Goal: Task Accomplishment & Management: Use online tool/utility

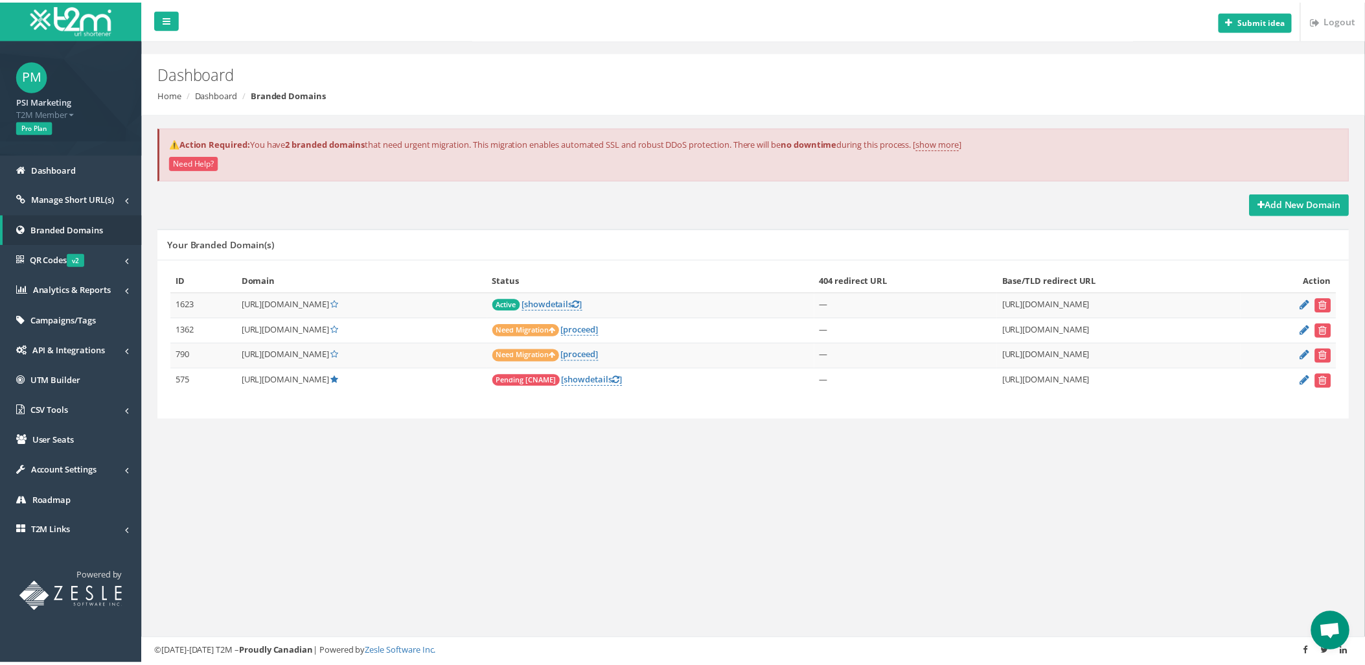
scroll to position [2234, 0]
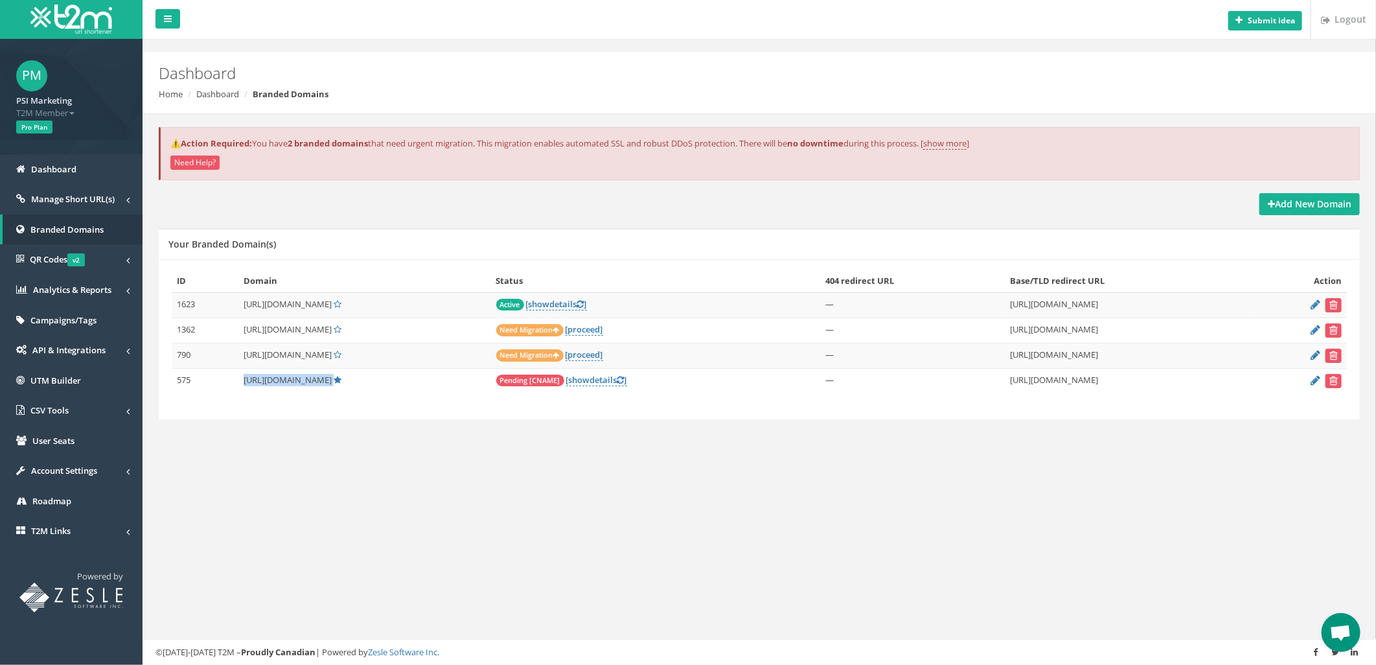
drag, startPoint x: 240, startPoint y: 383, endPoint x: 336, endPoint y: 382, distance: 95.9
click at [336, 382] on td "[URL][DOMAIN_NAME]" at bounding box center [364, 380] width 253 height 25
drag, startPoint x: 336, startPoint y: 382, endPoint x: 495, endPoint y: 491, distance: 192.7
click at [495, 491] on div "Submit idea Logout Dashboard Home Dashboard Branded Domains ⚠️Action Required: …" at bounding box center [760, 332] width 1234 height 665
click at [614, 379] on link "[ show details ]" at bounding box center [596, 380] width 61 height 12
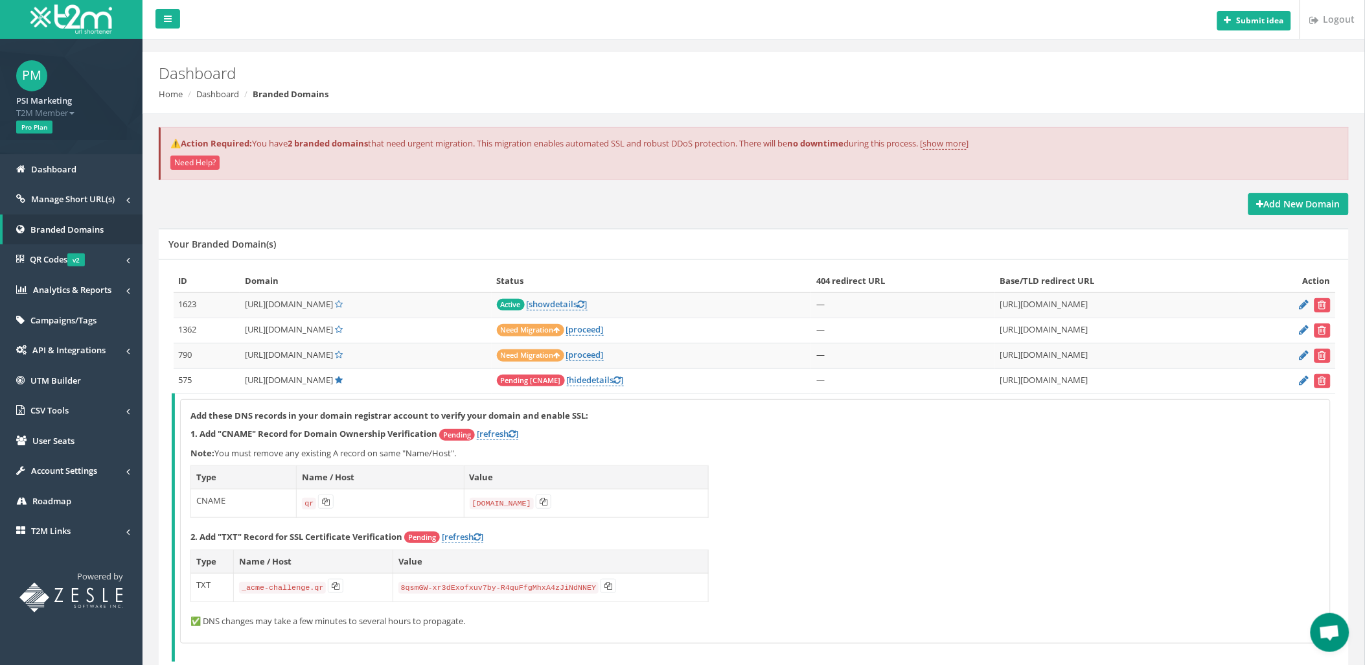
click at [1003, 502] on div "Add these DNS records in your domain registrar account to verify your domain an…" at bounding box center [756, 522] width 1150 height 244
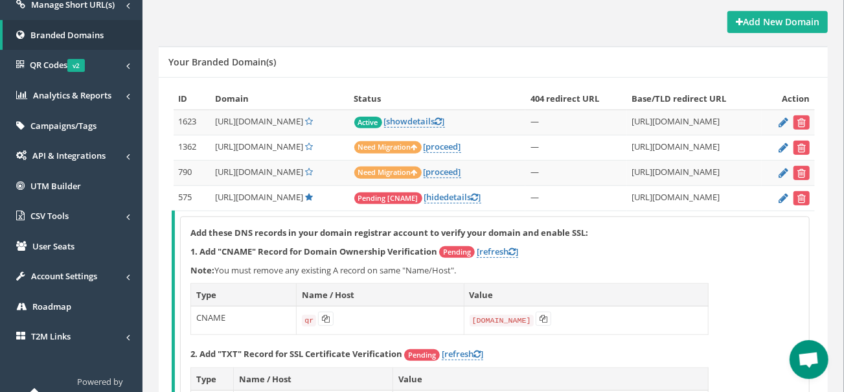
scroll to position [302, 0]
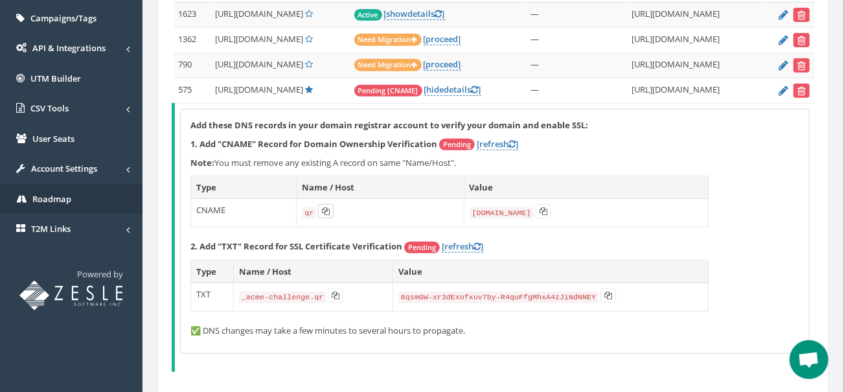
drag, startPoint x: 323, startPoint y: 211, endPoint x: 0, endPoint y: 209, distance: 322.7
click at [323, 211] on icon at bounding box center [326, 211] width 8 height 8
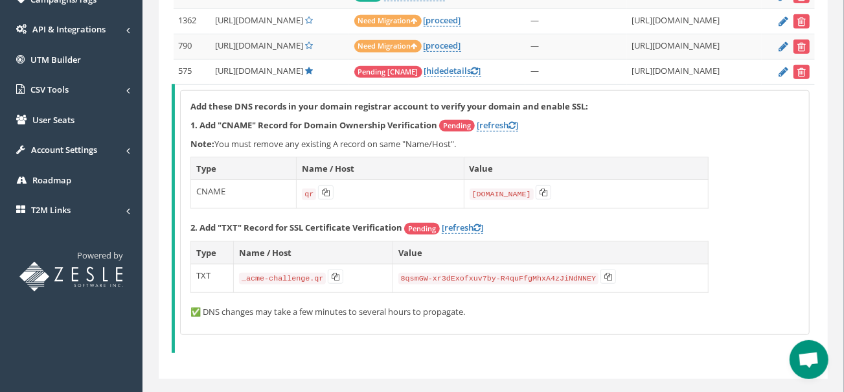
scroll to position [352, 0]
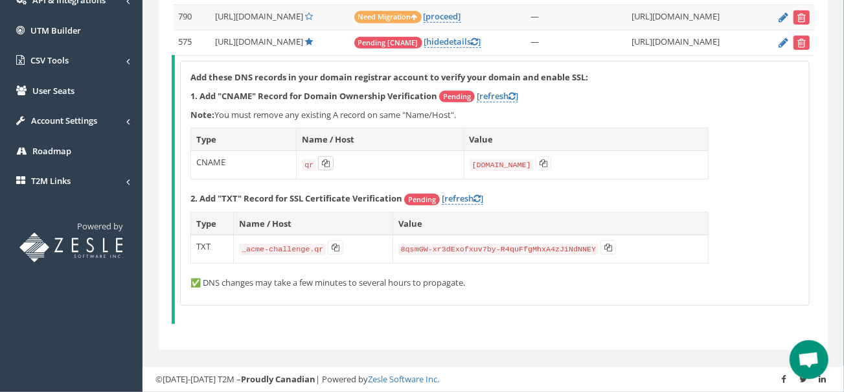
click at [325, 166] on icon at bounding box center [326, 163] width 8 height 8
drag, startPoint x: 542, startPoint y: 168, endPoint x: 548, endPoint y: 163, distance: 8.7
click at [542, 168] on button at bounding box center [544, 163] width 16 height 14
click at [325, 167] on icon at bounding box center [326, 163] width 8 height 8
click at [323, 161] on icon at bounding box center [326, 163] width 8 height 8
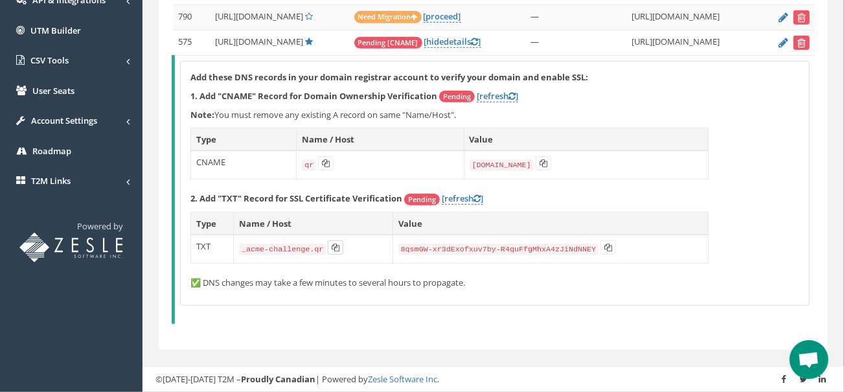
click at [332, 251] on icon at bounding box center [336, 248] width 8 height 8
click at [605, 250] on icon at bounding box center [609, 248] width 8 height 8
click at [209, 160] on td "CNAME" at bounding box center [244, 165] width 106 height 29
copy td "CNAME"
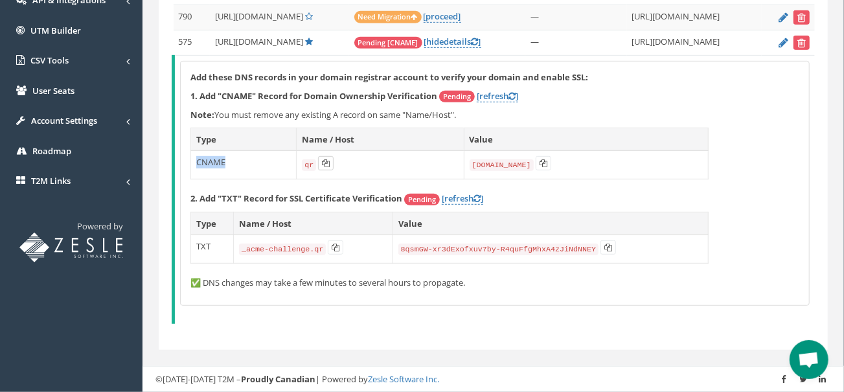
click at [323, 157] on button at bounding box center [326, 163] width 16 height 14
click at [543, 163] on icon at bounding box center [544, 163] width 8 height 8
copy td "CNAME"
click at [326, 163] on icon at bounding box center [326, 163] width 8 height 8
copy td "CNAME"
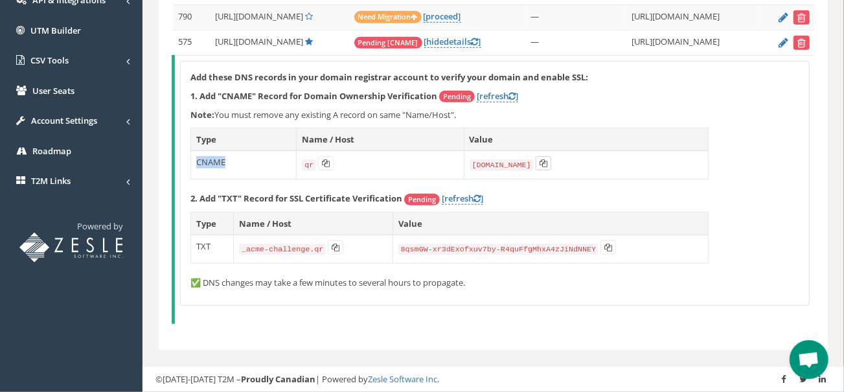
click at [545, 165] on icon at bounding box center [544, 163] width 8 height 8
copy td "CNAME"
click at [322, 159] on button at bounding box center [326, 163] width 16 height 14
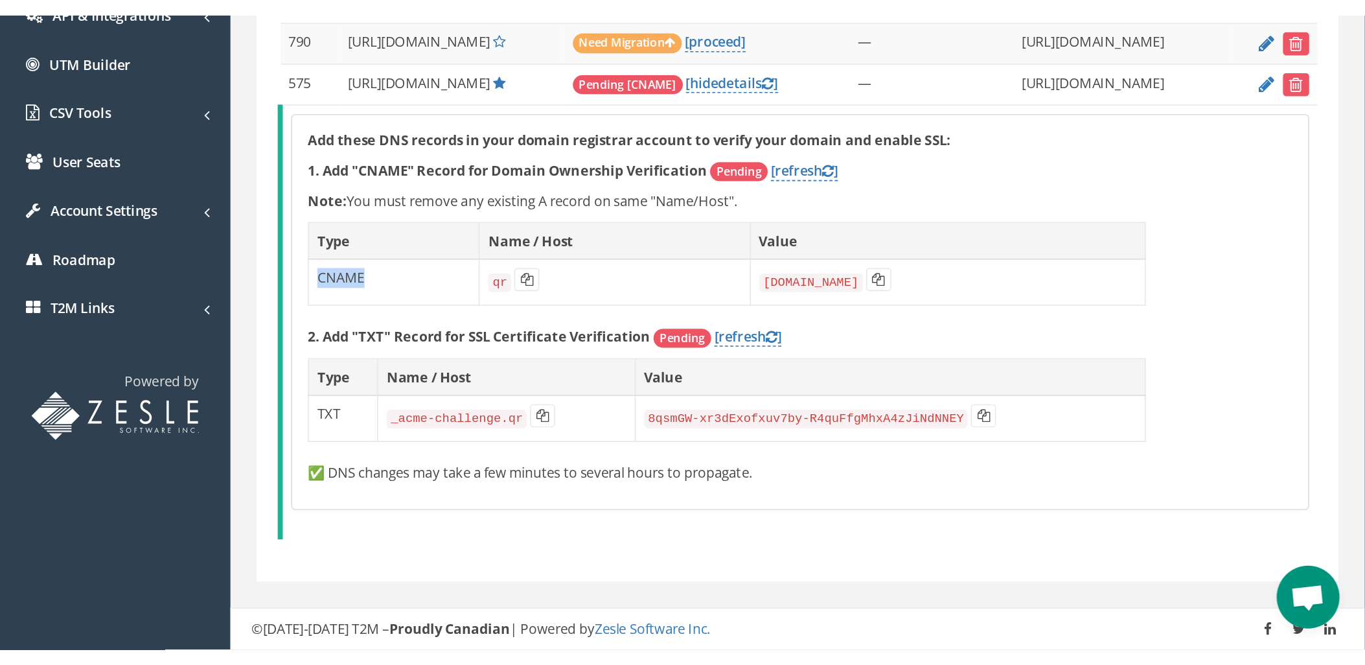
scroll to position [2234, 0]
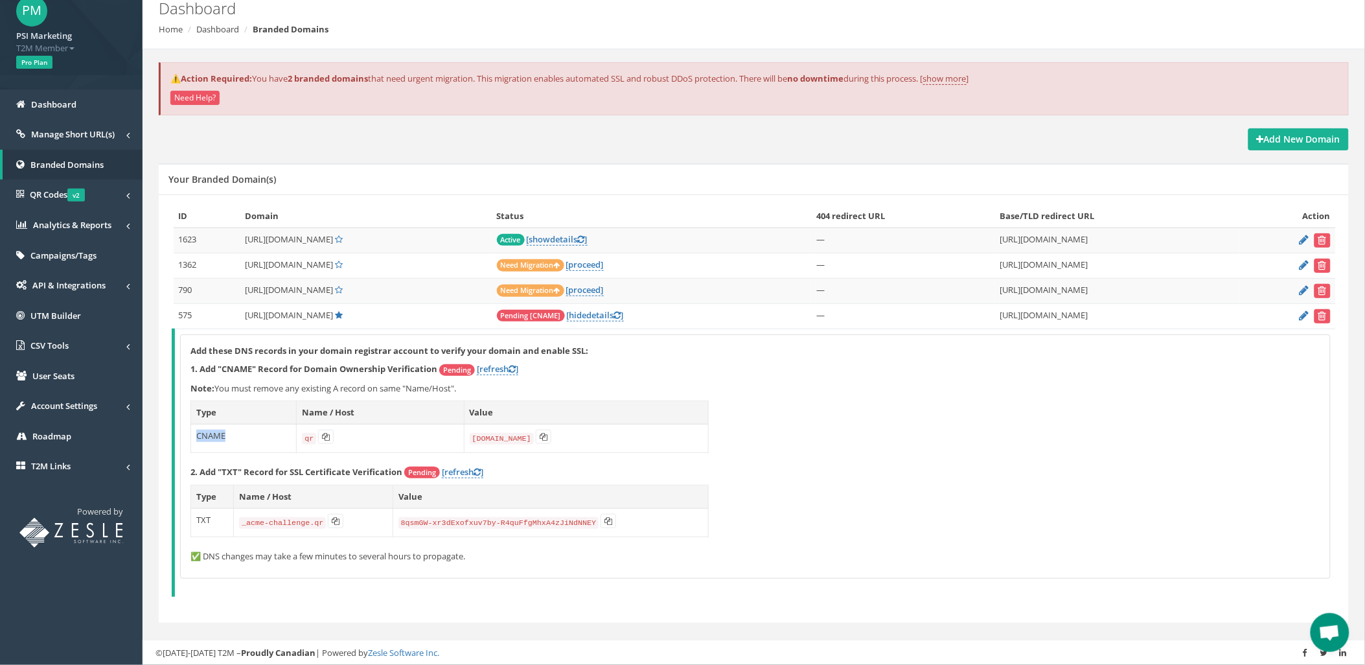
click at [1330, 625] on span "Open chat" at bounding box center [1329, 634] width 21 height 18
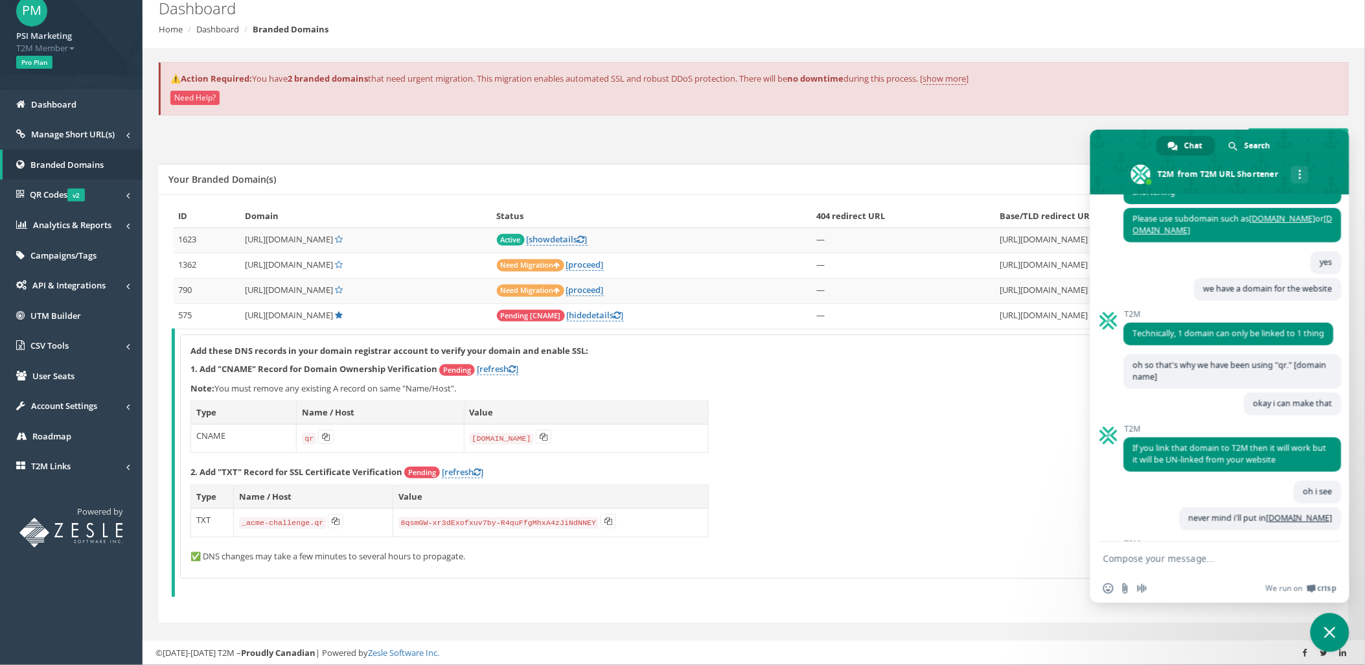
scroll to position [3076, 0]
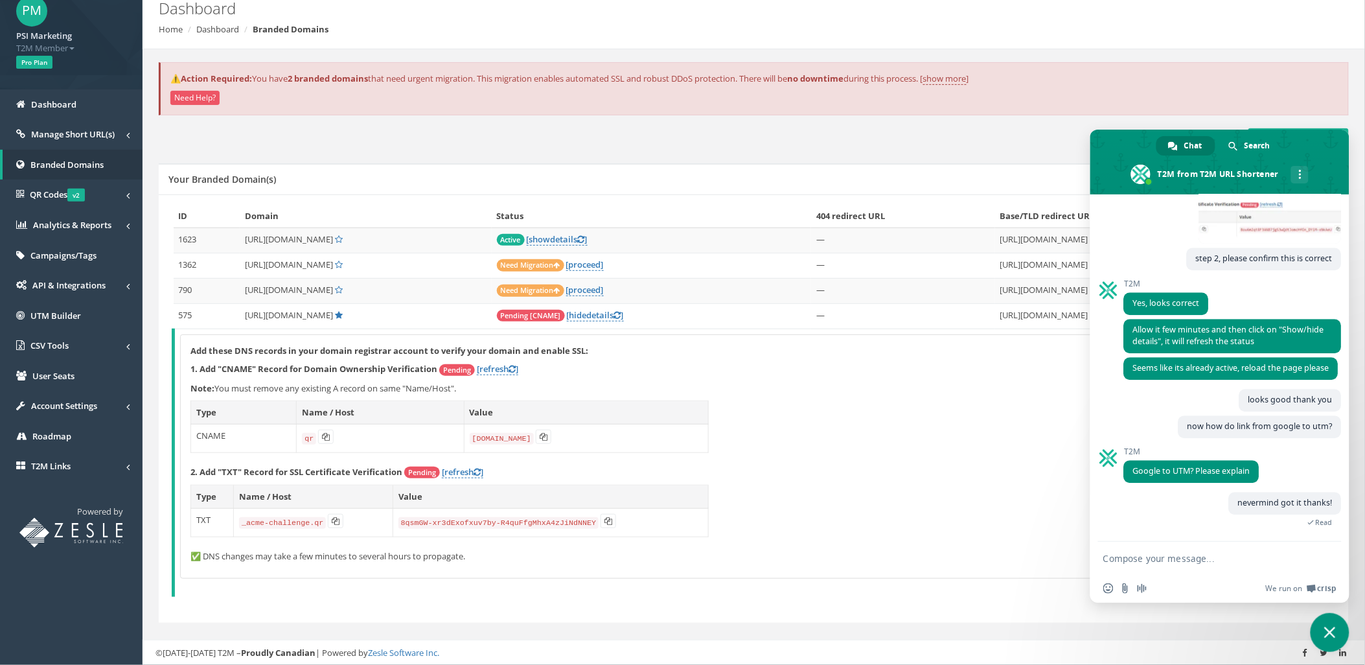
click at [1190, 568] on form at bounding box center [1206, 559] width 205 height 35
click at [1177, 564] on textarea "Compose your message..." at bounding box center [1206, 559] width 205 height 12
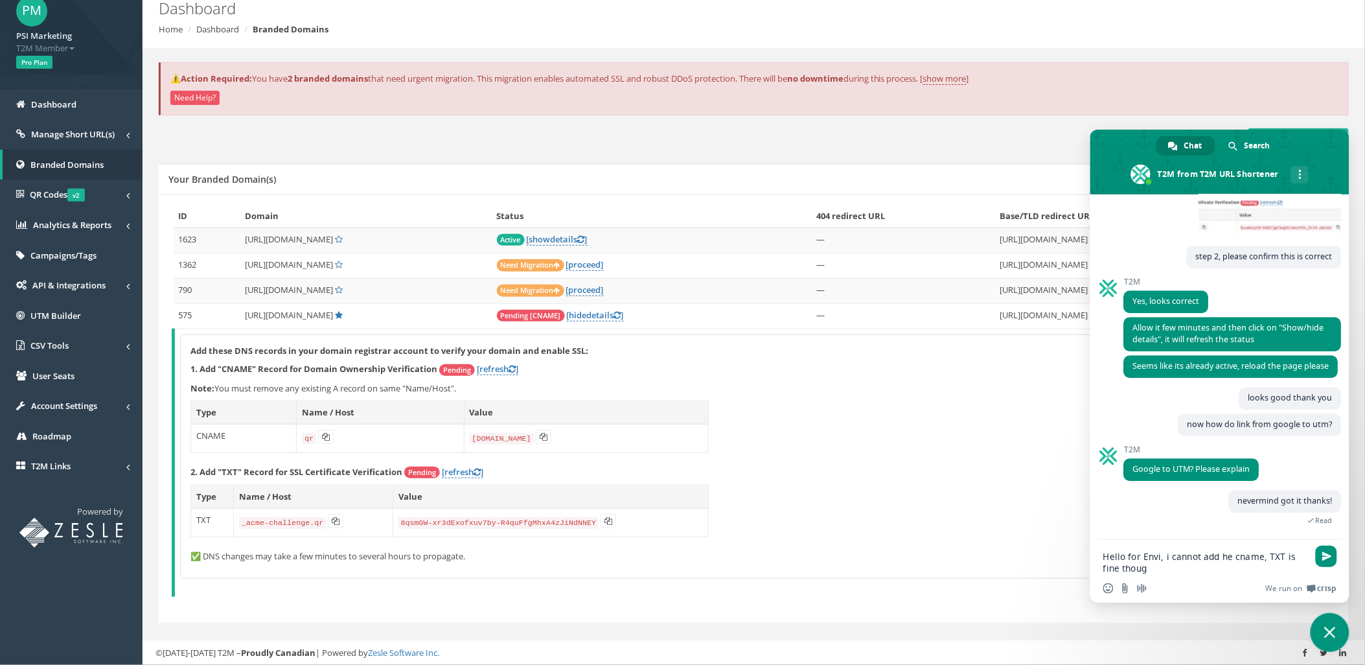
type textarea "Hello for Envi, i cannot add he cname, TXT is fine though"
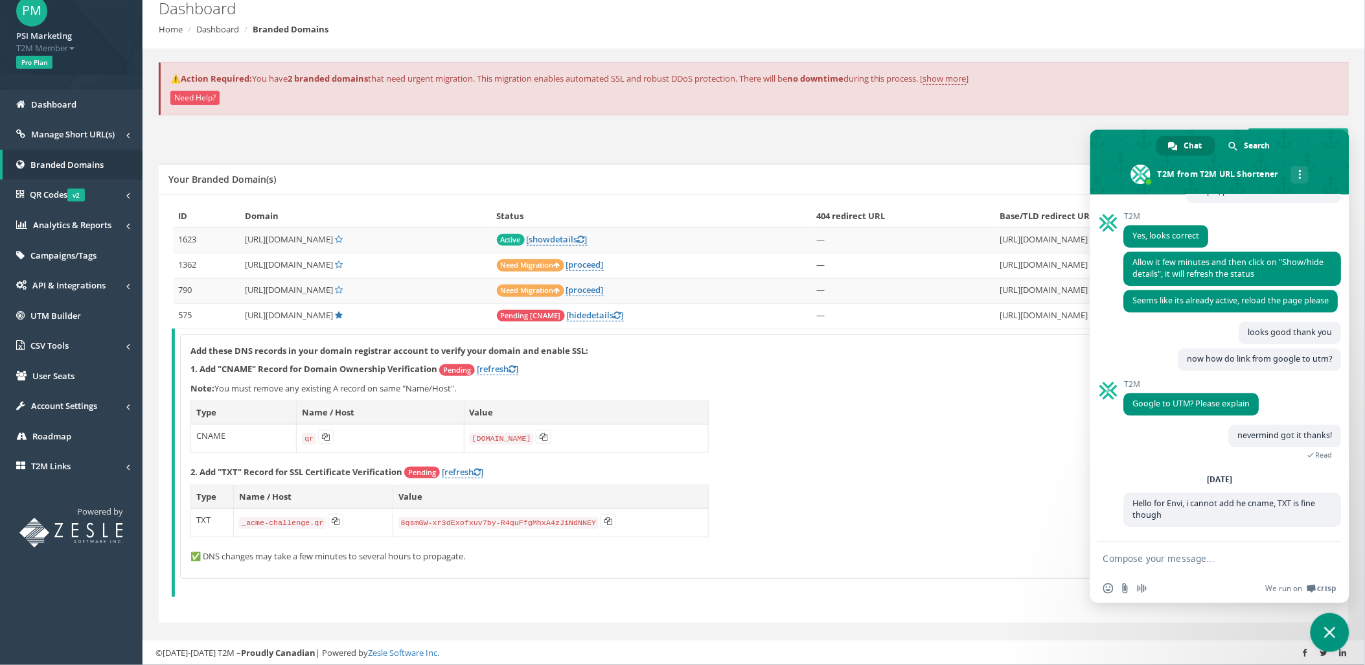
scroll to position [3145, 0]
click at [1213, 558] on textarea "Compose your message..." at bounding box center [1206, 559] width 205 height 12
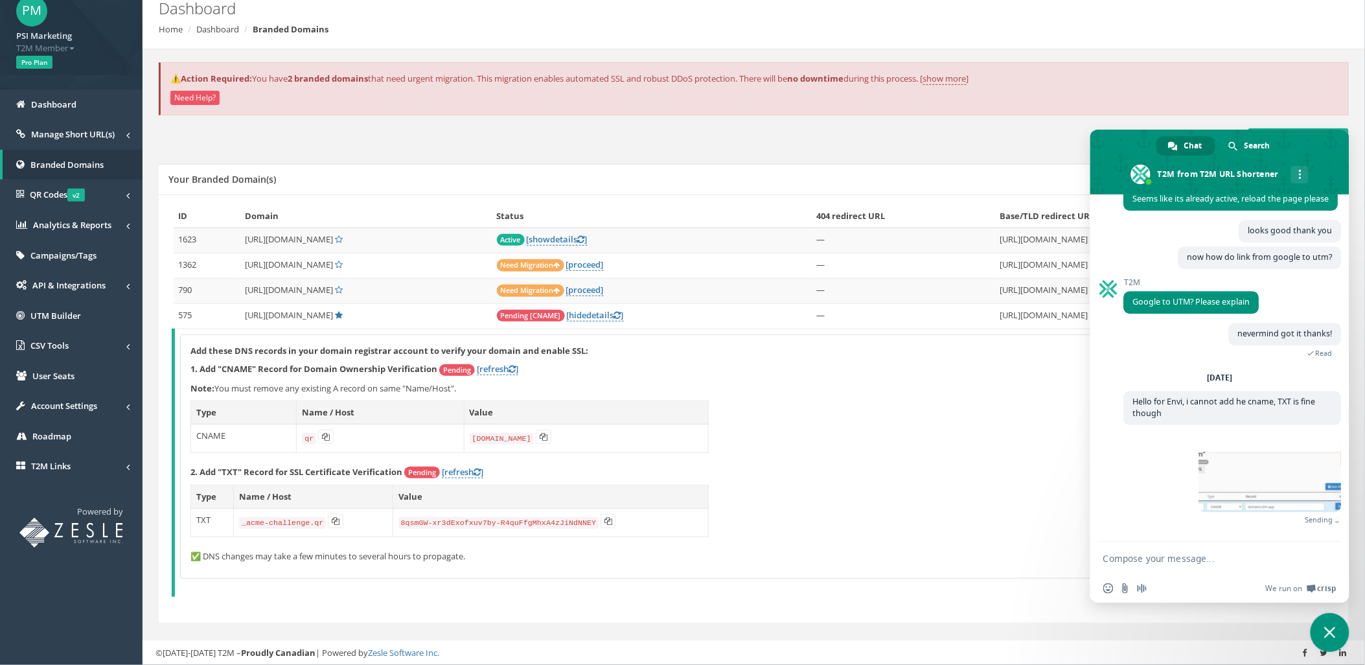
scroll to position [3227, 0]
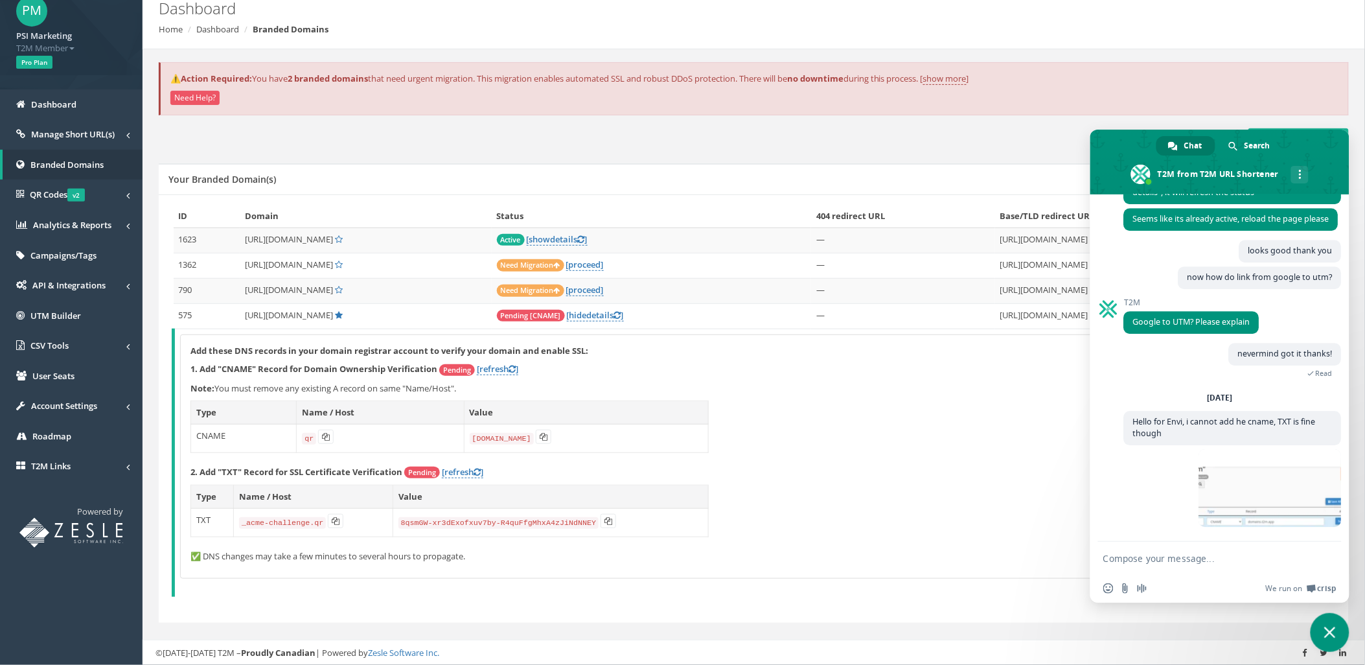
click at [870, 466] on p "2. Add "TXT" Record for SSL Certificate Verification Pending [refresh ]" at bounding box center [756, 472] width 1130 height 13
drag, startPoint x: 238, startPoint y: 285, endPoint x: 350, endPoint y: 285, distance: 112.1
click at [350, 285] on td "[URL][DOMAIN_NAME]" at bounding box center [366, 290] width 252 height 25
copy span "[URL][DOMAIN_NAME]"
drag, startPoint x: 822, startPoint y: 384, endPoint x: 846, endPoint y: 365, distance: 31.0
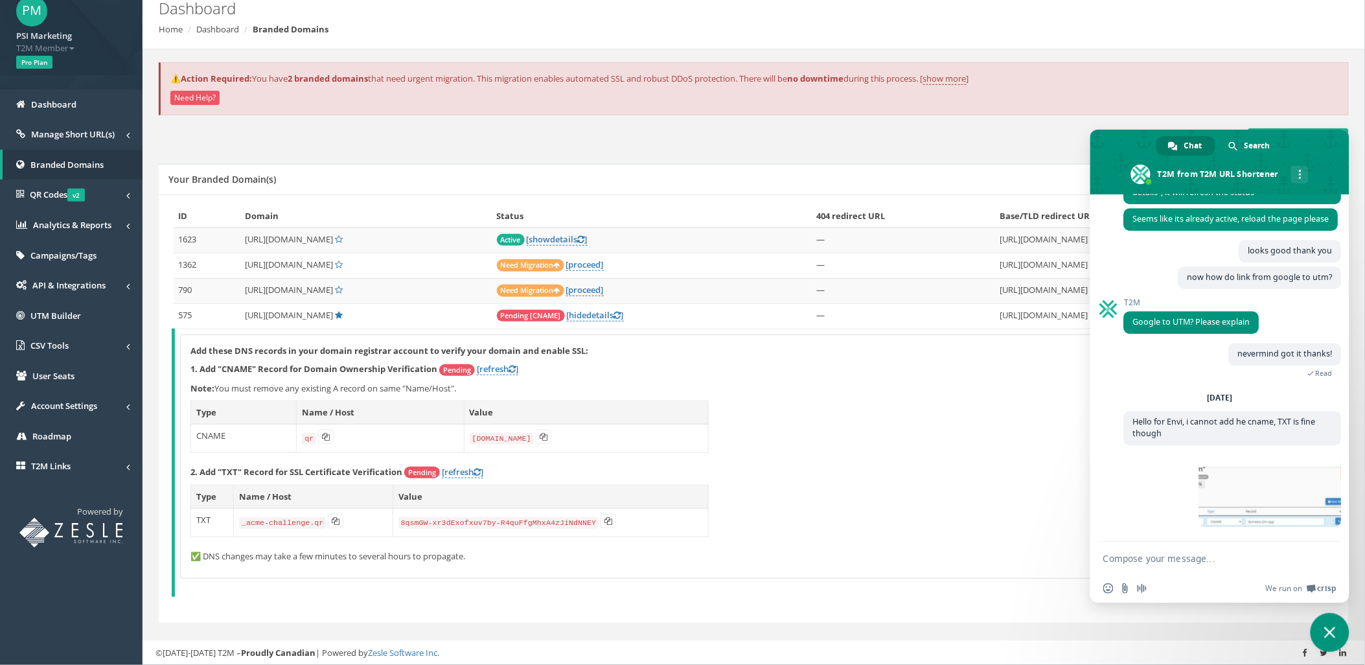
click at [822, 384] on p "Note: You must remove any existing A record on same "Name/Host"." at bounding box center [756, 388] width 1130 height 12
click at [604, 288] on link "[proceed]" at bounding box center [585, 290] width 38 height 12
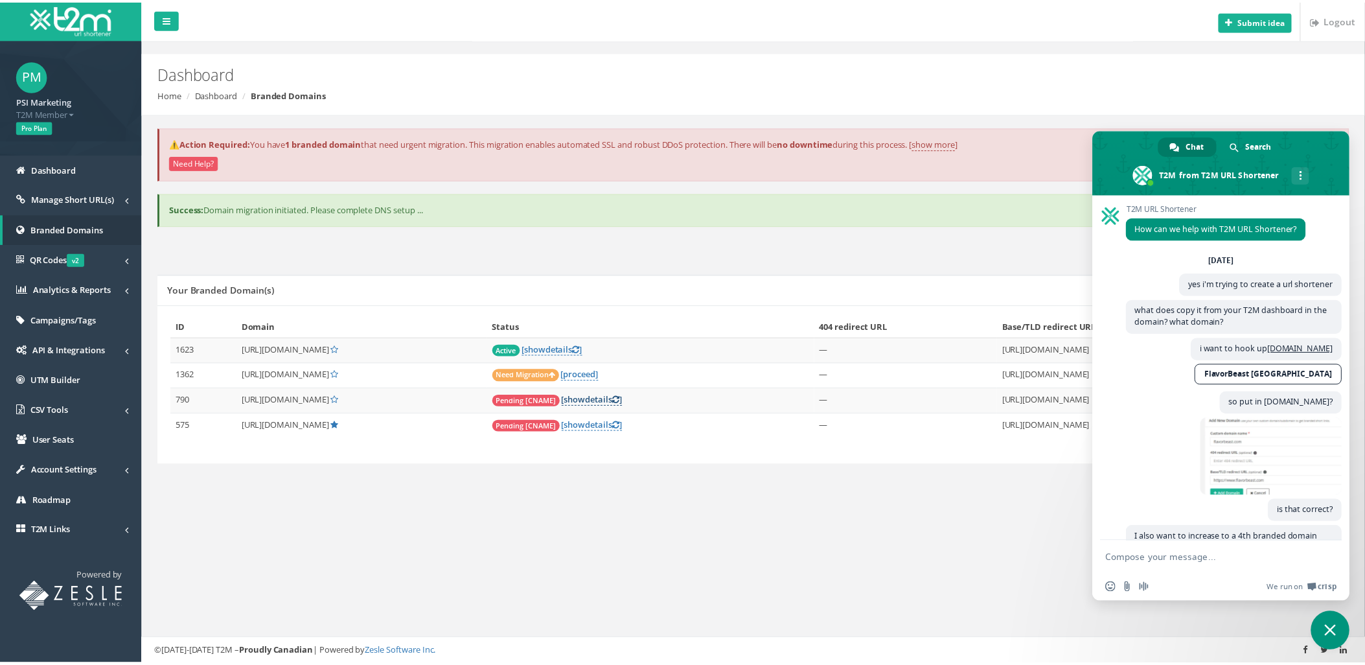
scroll to position [3227, 0]
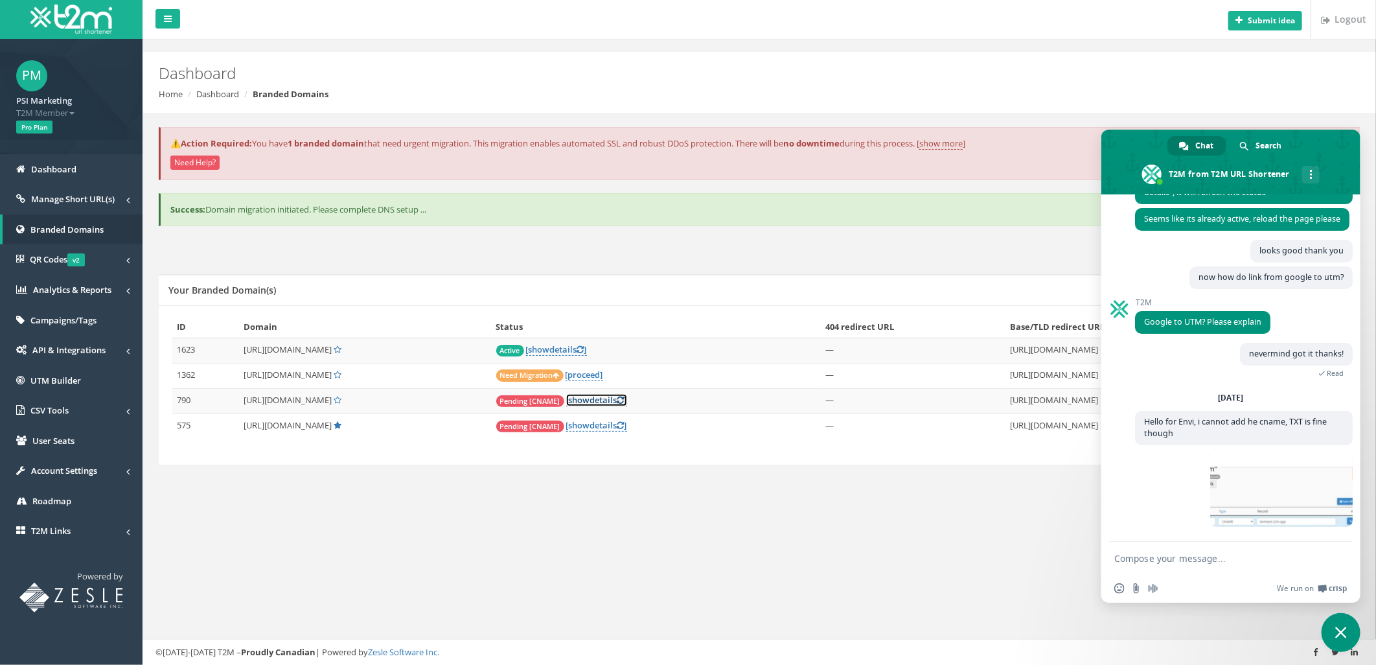
click at [590, 400] on span "show" at bounding box center [579, 400] width 21 height 12
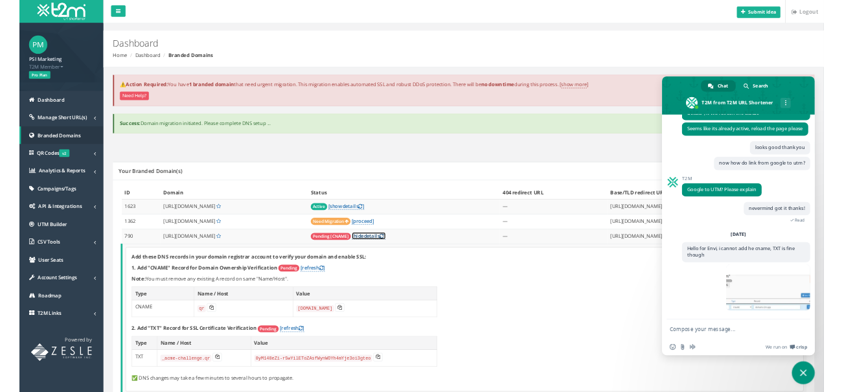
scroll to position [113, 0]
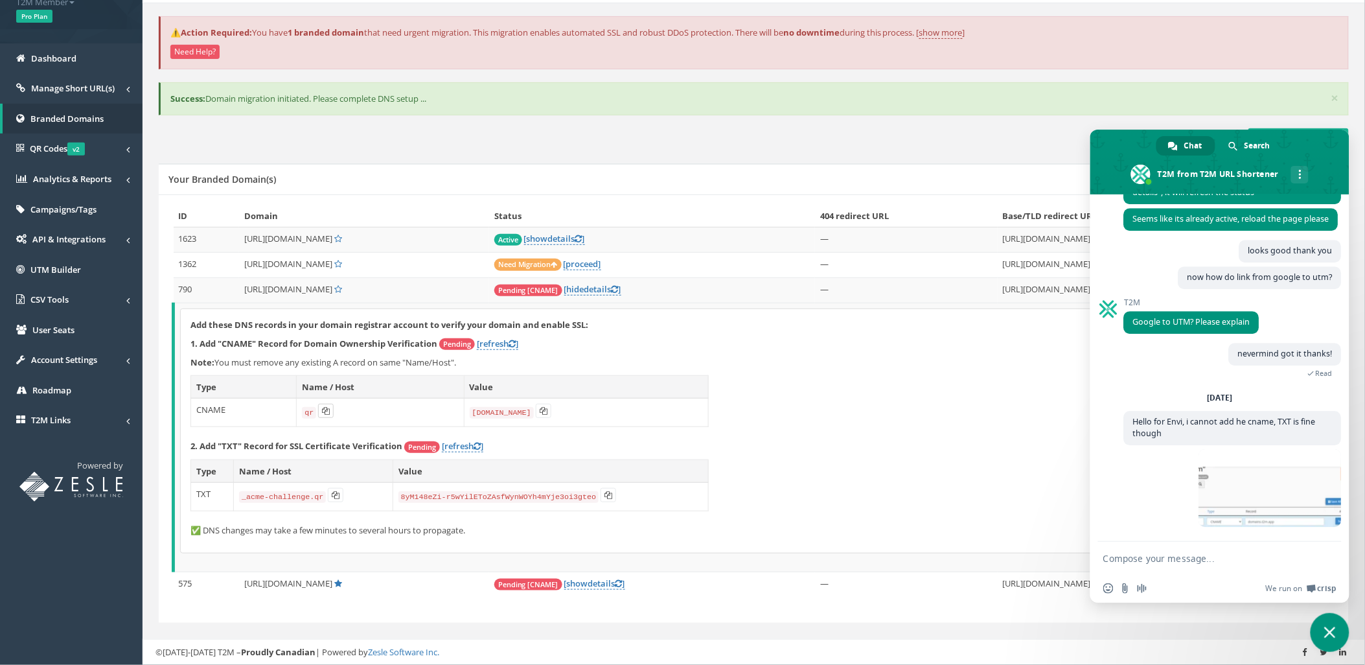
click at [322, 415] on icon at bounding box center [326, 411] width 8 height 8
click at [324, 411] on icon at bounding box center [326, 411] width 8 height 8
click at [542, 412] on icon at bounding box center [544, 411] width 8 height 8
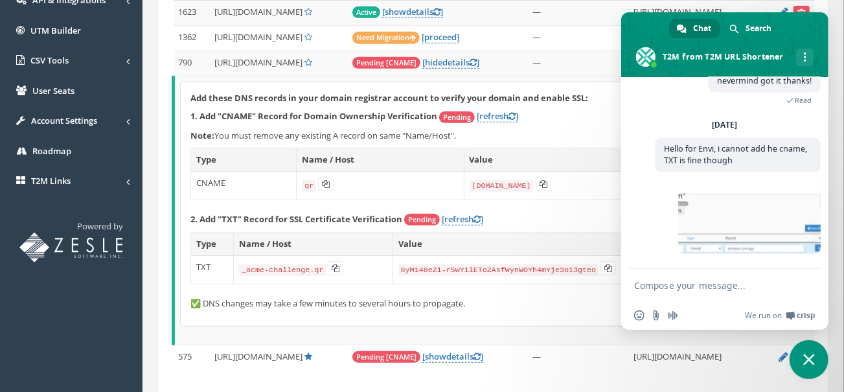
scroll to position [353, 0]
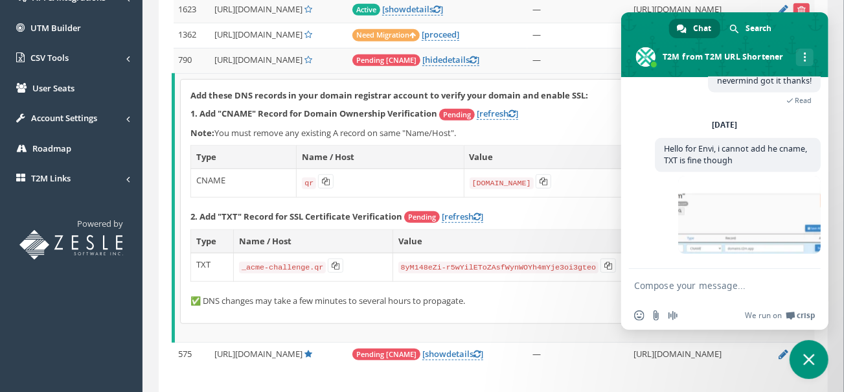
click at [702, 29] on span "Chat" at bounding box center [702, 28] width 18 height 19
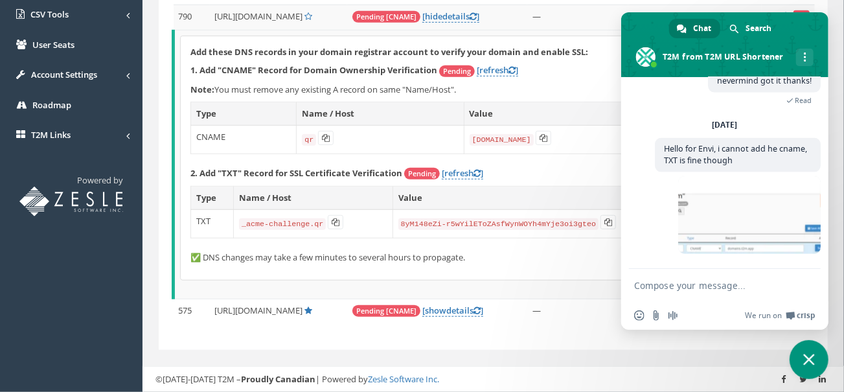
click at [810, 357] on span "Close chat" at bounding box center [810, 360] width 12 height 12
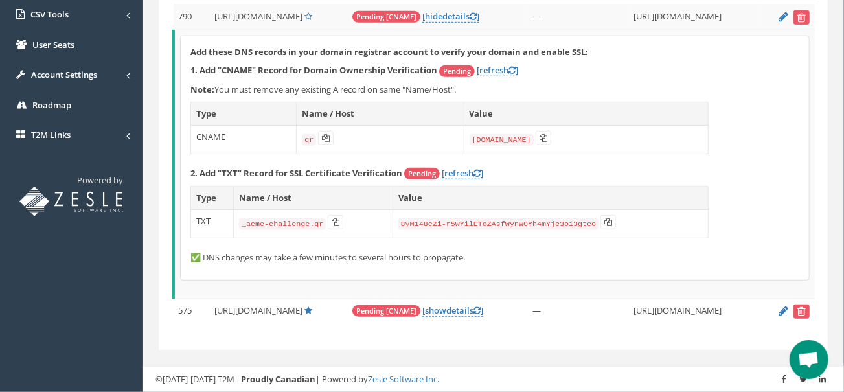
click at [804, 356] on span "Open chat" at bounding box center [808, 361] width 21 height 18
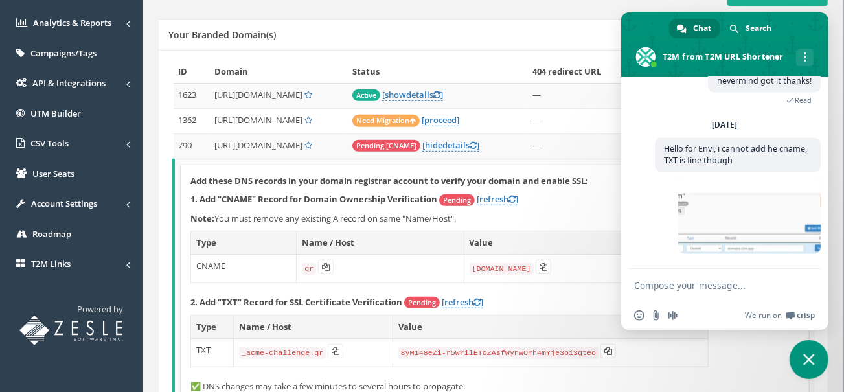
scroll to position [240, 0]
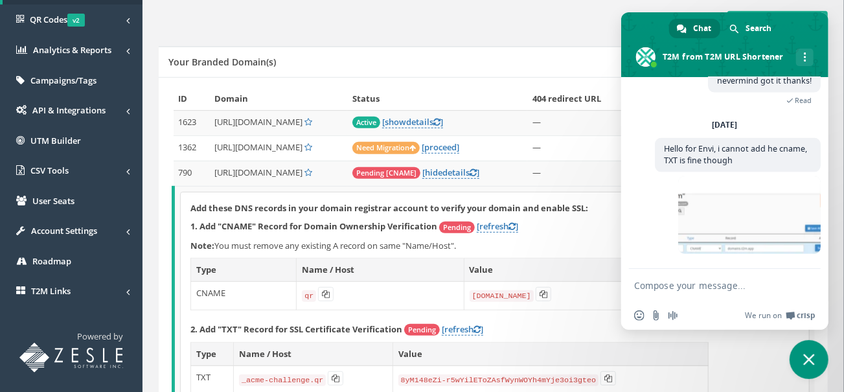
drag, startPoint x: 809, startPoint y: 362, endPoint x: 699, endPoint y: 353, distance: 110.5
click at [322, 296] on icon at bounding box center [326, 294] width 8 height 8
click at [542, 296] on icon at bounding box center [544, 294] width 8 height 8
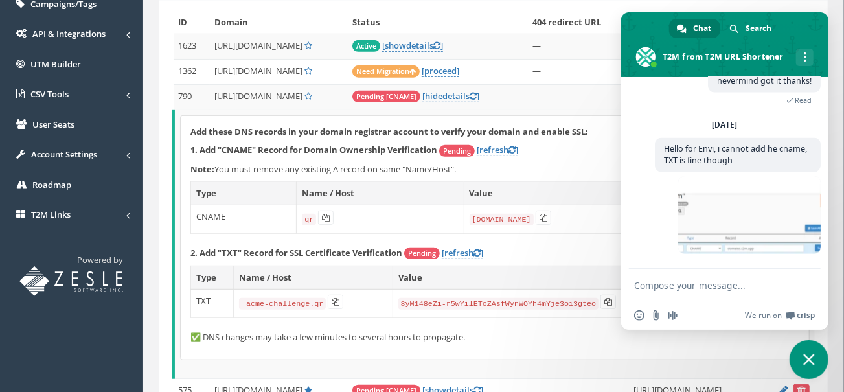
scroll to position [360, 0]
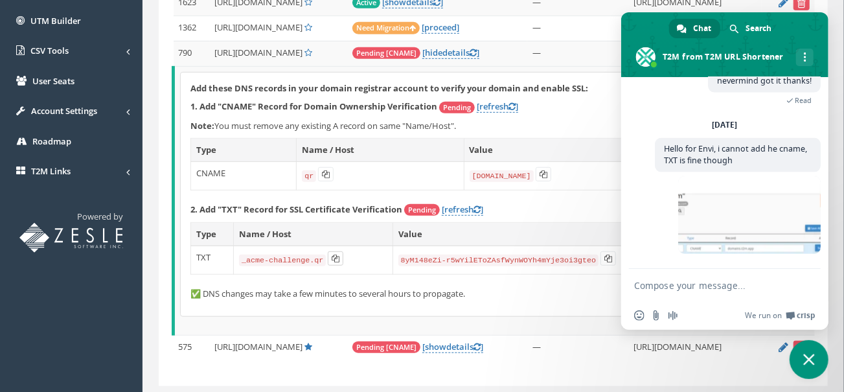
click at [332, 262] on icon at bounding box center [336, 259] width 8 height 8
click at [605, 262] on icon at bounding box center [609, 259] width 8 height 8
click at [811, 351] on span "Close chat" at bounding box center [809, 359] width 39 height 39
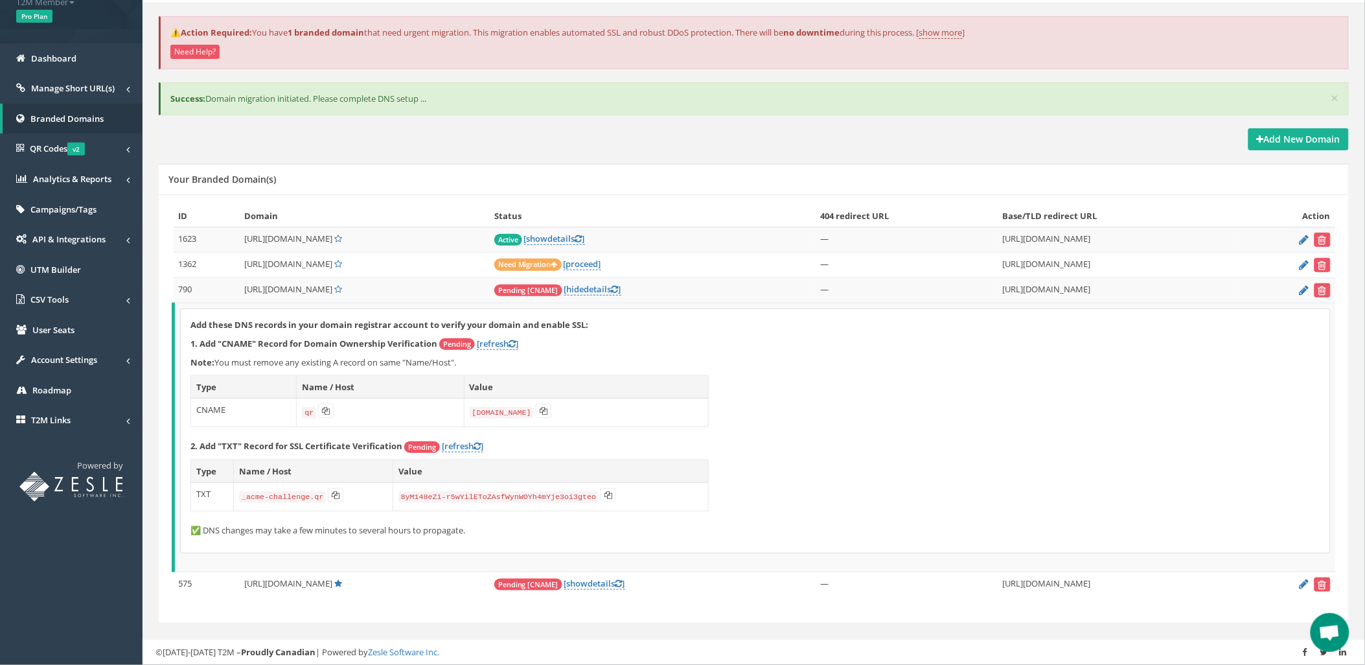
scroll to position [3227, 0]
click at [616, 290] on link "[ hide details ]" at bounding box center [592, 289] width 57 height 12
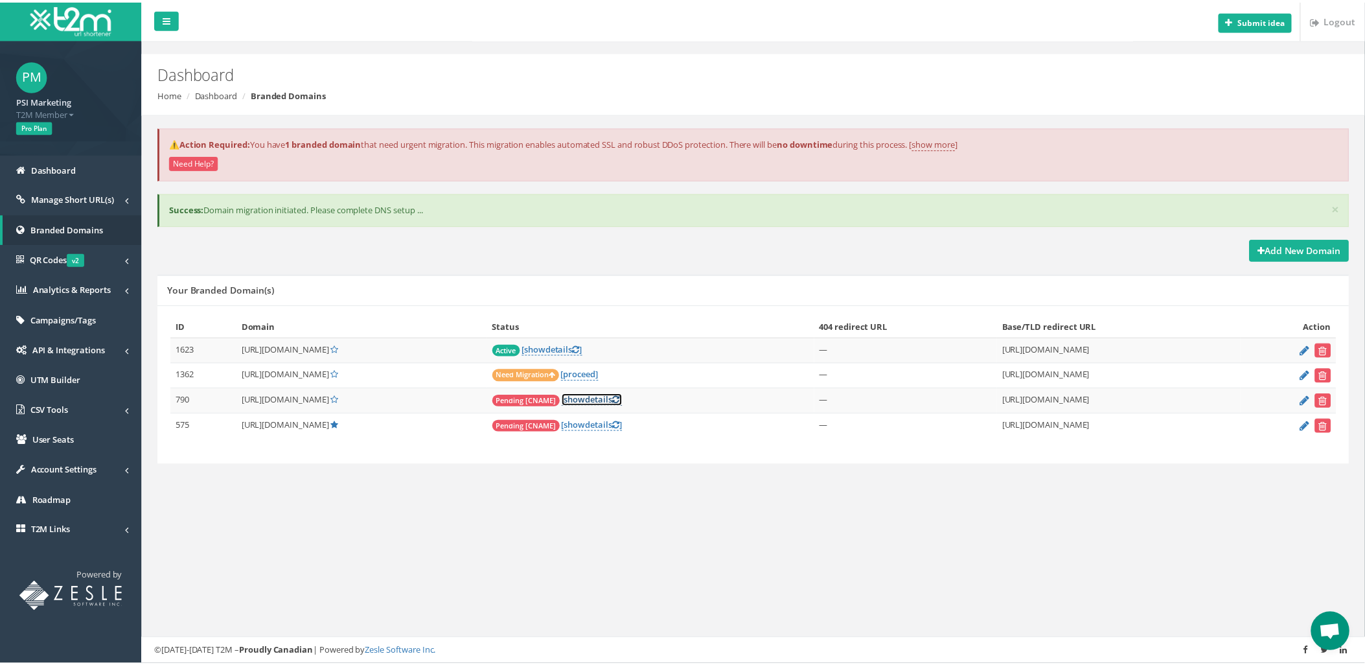
scroll to position [3214, 0]
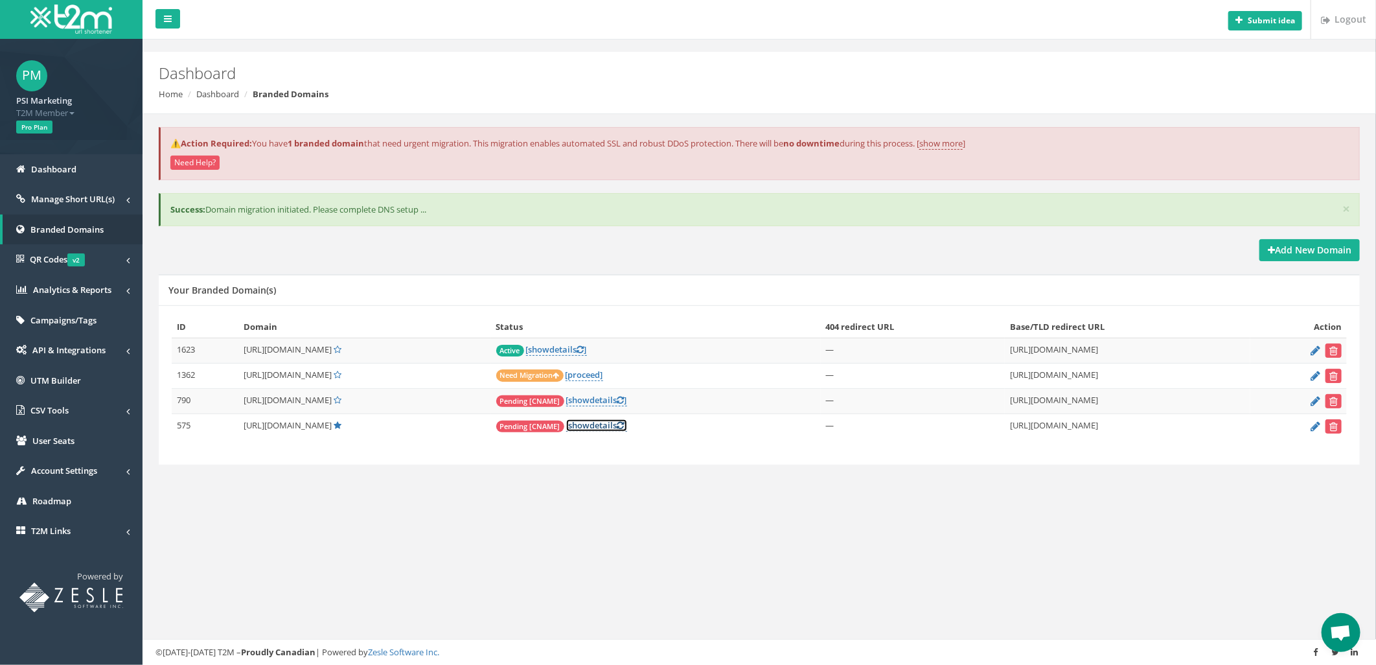
click at [590, 428] on span "show" at bounding box center [579, 425] width 21 height 12
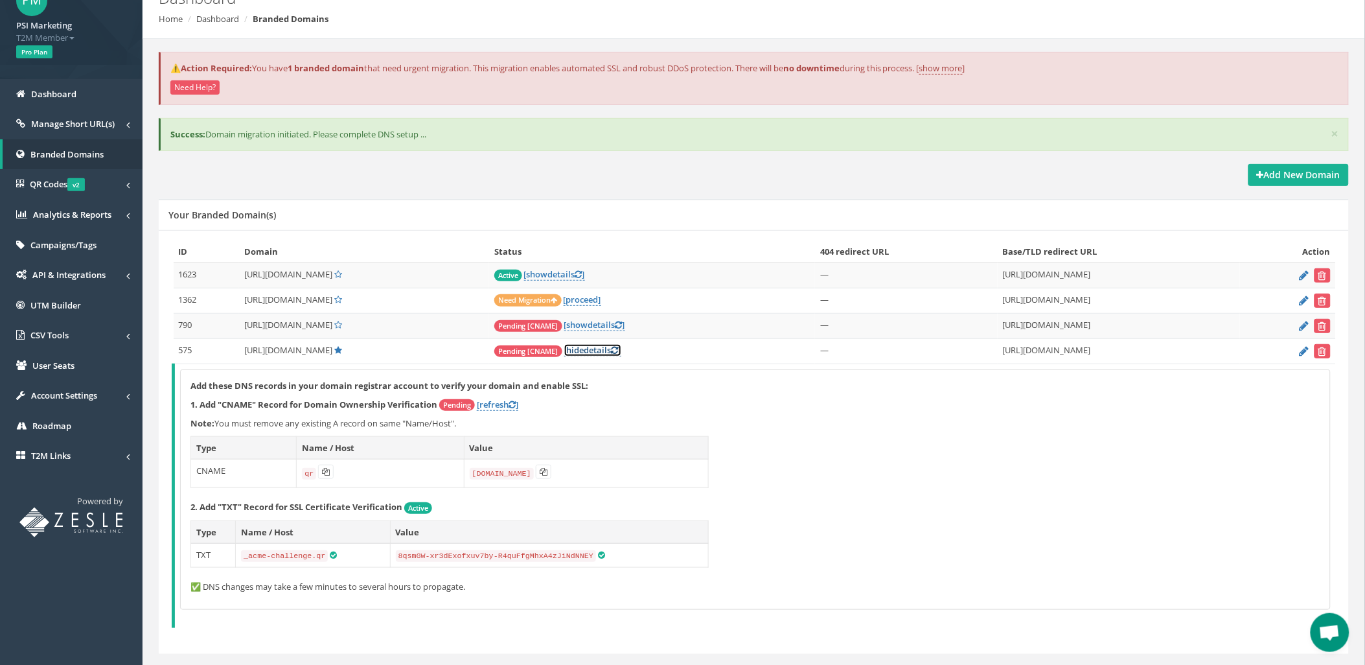
scroll to position [108, 0]
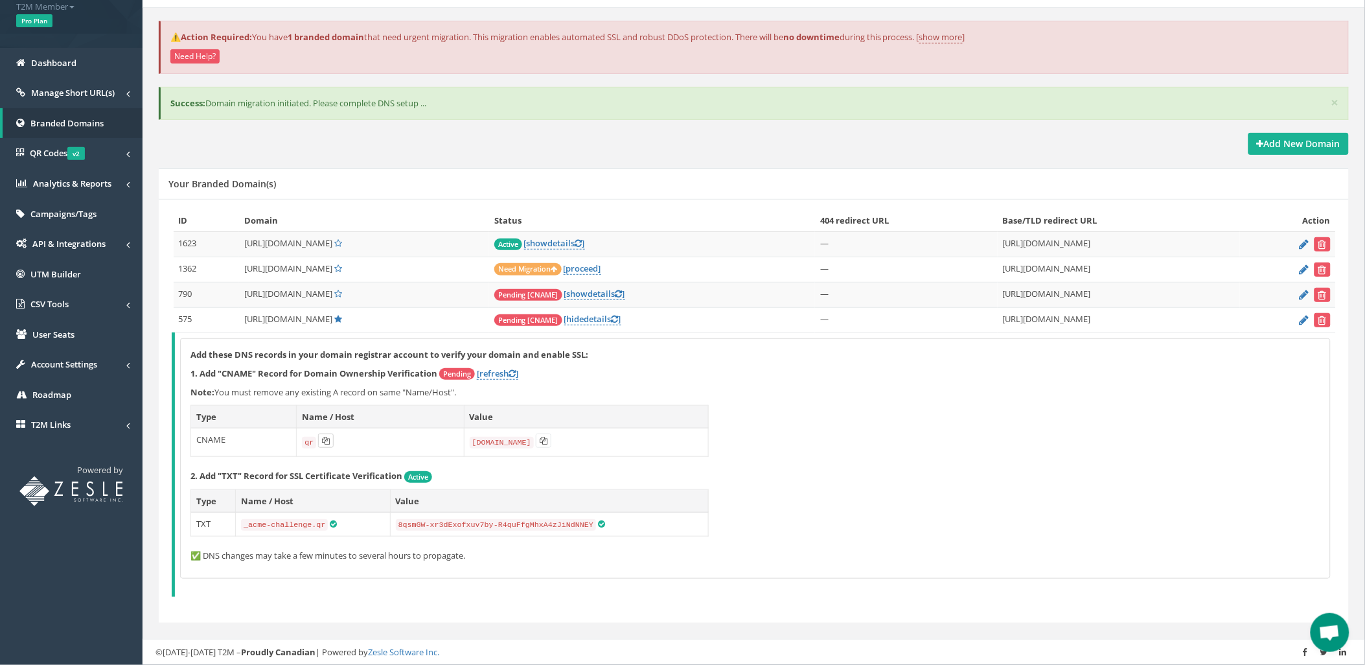
click at [325, 443] on icon at bounding box center [326, 441] width 8 height 8
click at [540, 443] on icon at bounding box center [544, 441] width 8 height 8
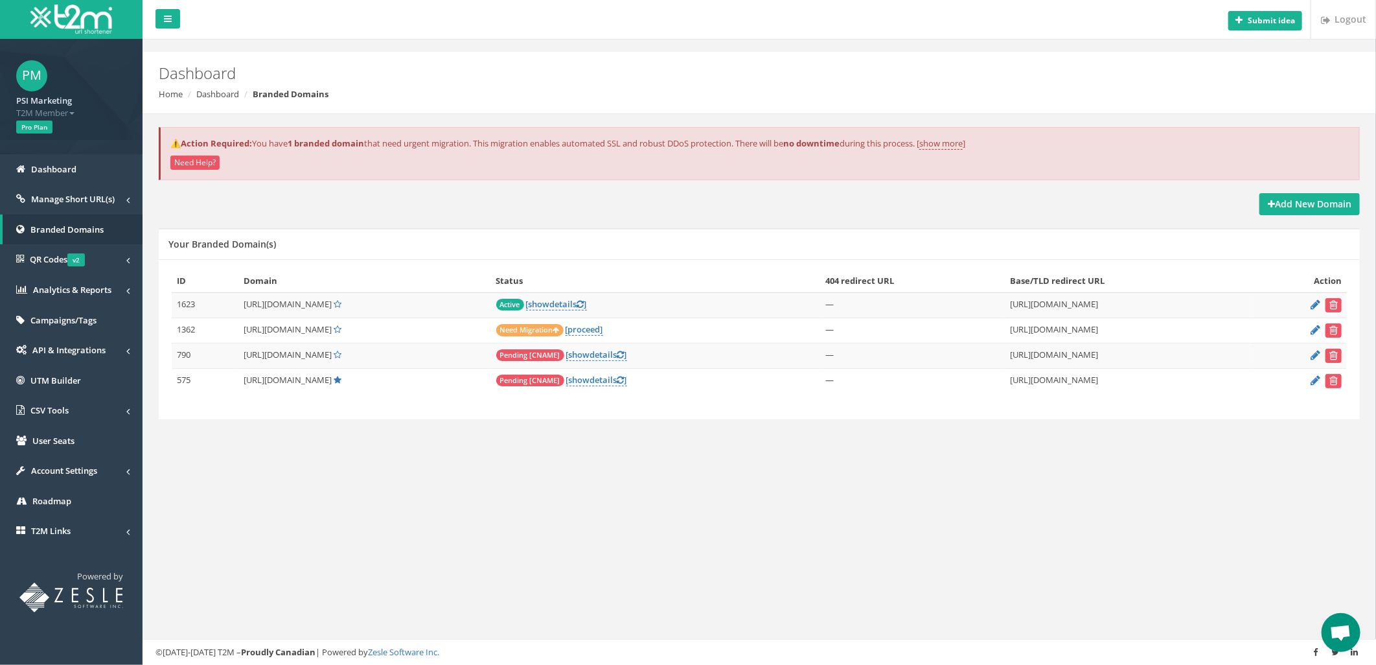
scroll to position [3214, 0]
click at [612, 355] on link "[ show details ]" at bounding box center [596, 355] width 61 height 12
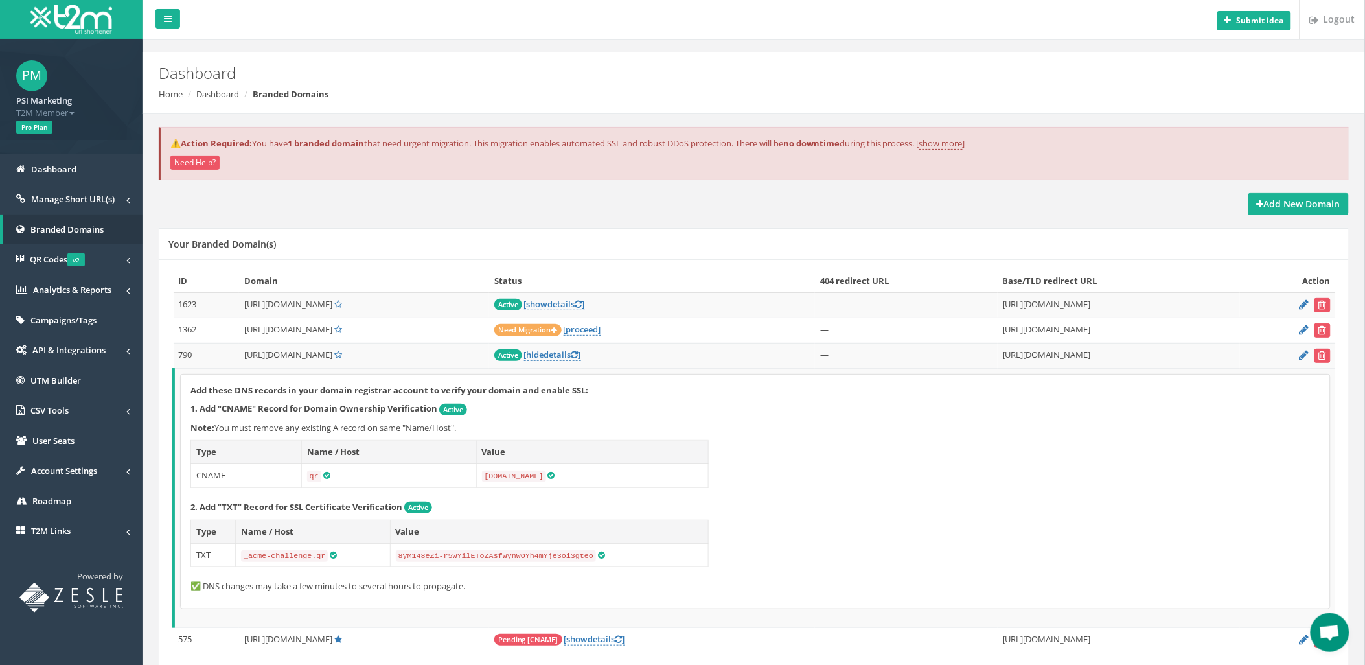
click at [916, 452] on div "Add these DNS records in your domain registrar account to verify your domain an…" at bounding box center [756, 492] width 1150 height 234
click at [577, 354] on link "[ hide details ]" at bounding box center [552, 355] width 57 height 12
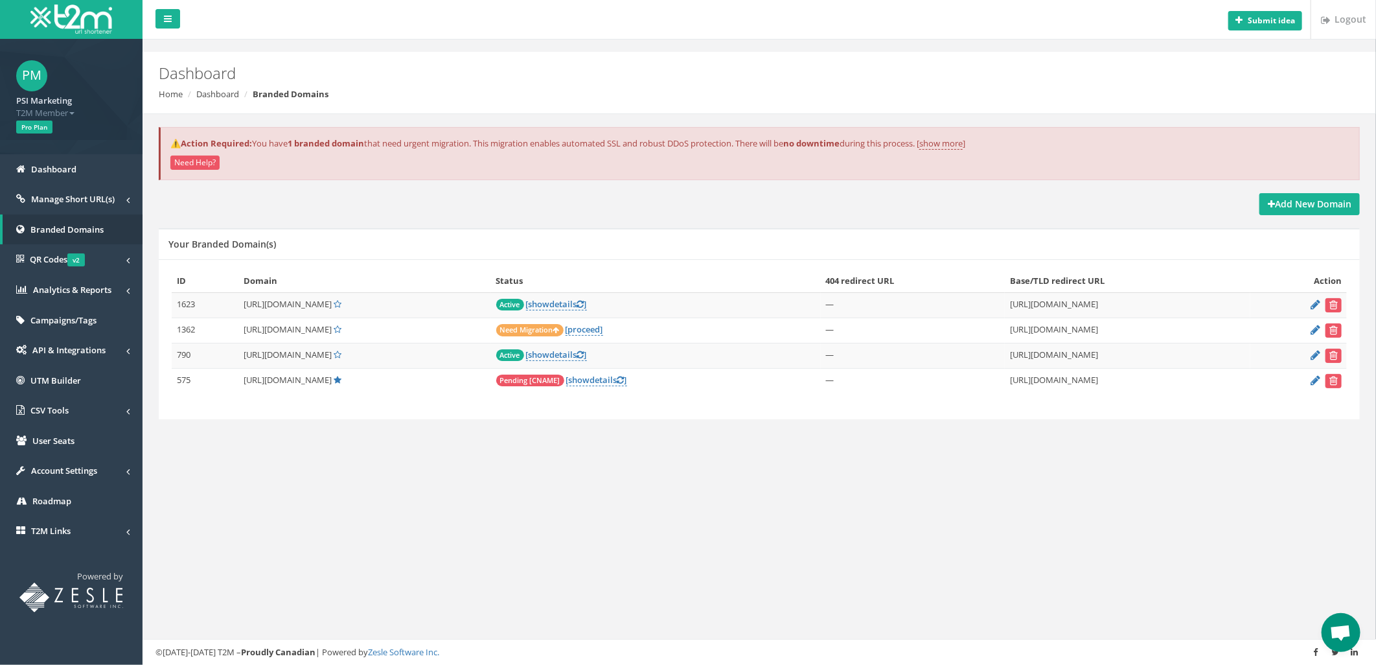
click at [620, 500] on div "Submit idea Logout Dashboard Home Dashboard Branded Domains ⚠️Action Required: …" at bounding box center [760, 332] width 1234 height 665
click at [603, 332] on link "[proceed]" at bounding box center [585, 329] width 38 height 12
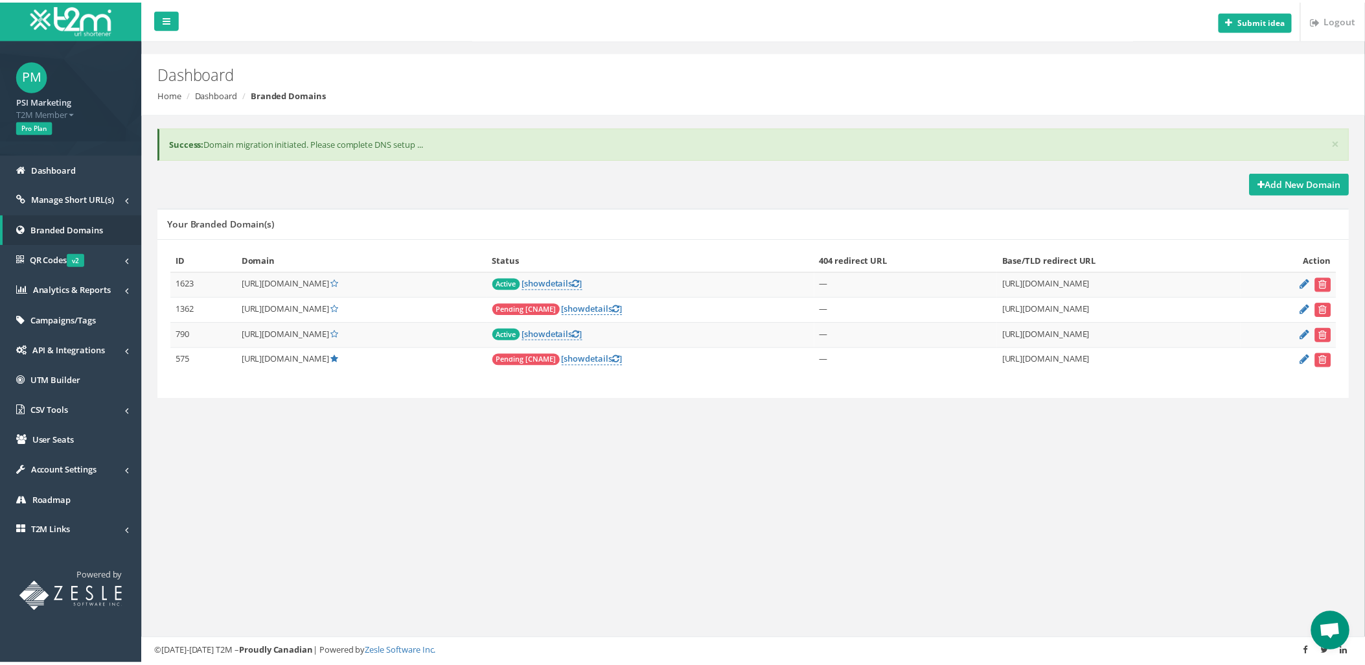
scroll to position [3214, 0]
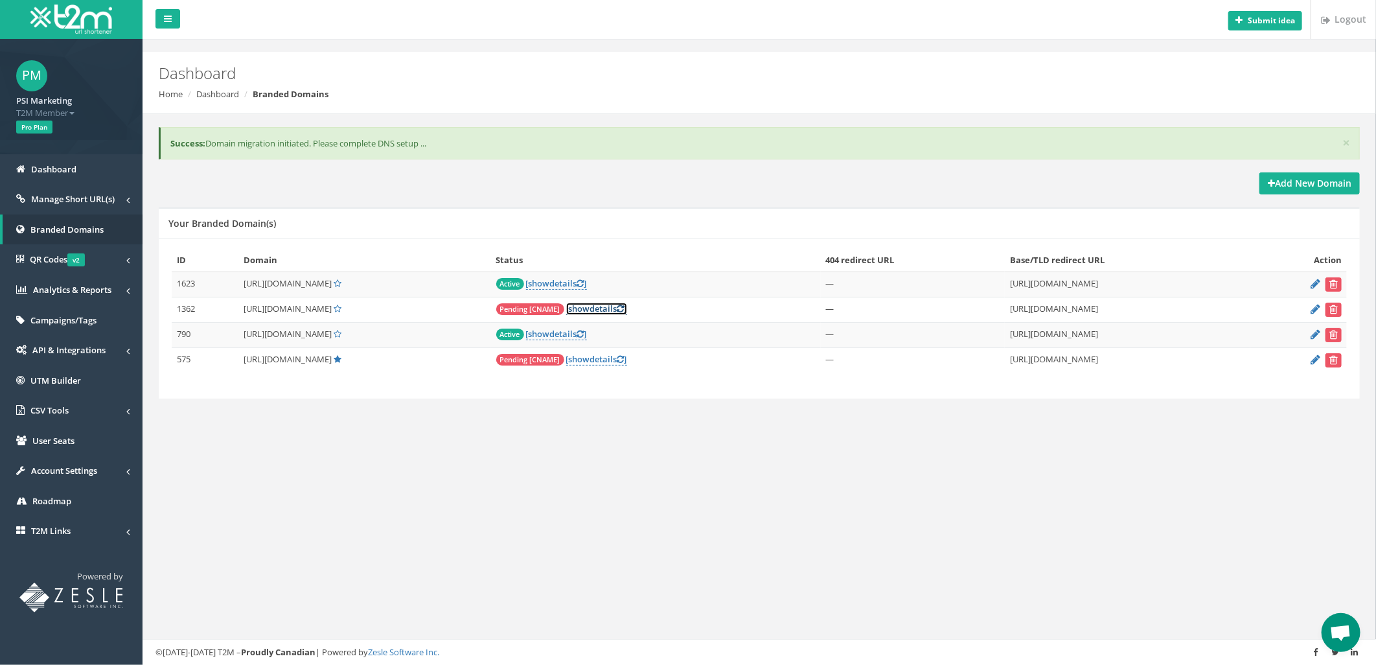
click at [618, 312] on link "[ show details ]" at bounding box center [596, 309] width 61 height 12
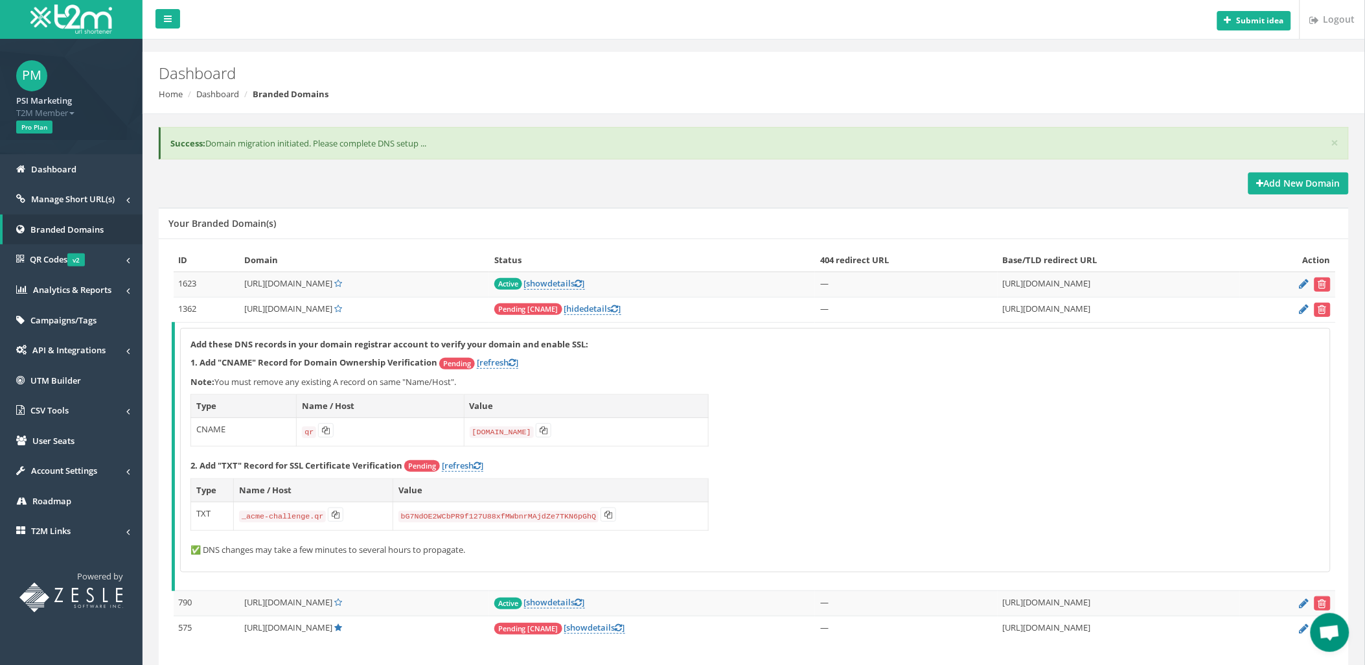
click at [808, 93] on ol "Home Dashboard Branded Domains" at bounding box center [653, 94] width 989 height 12
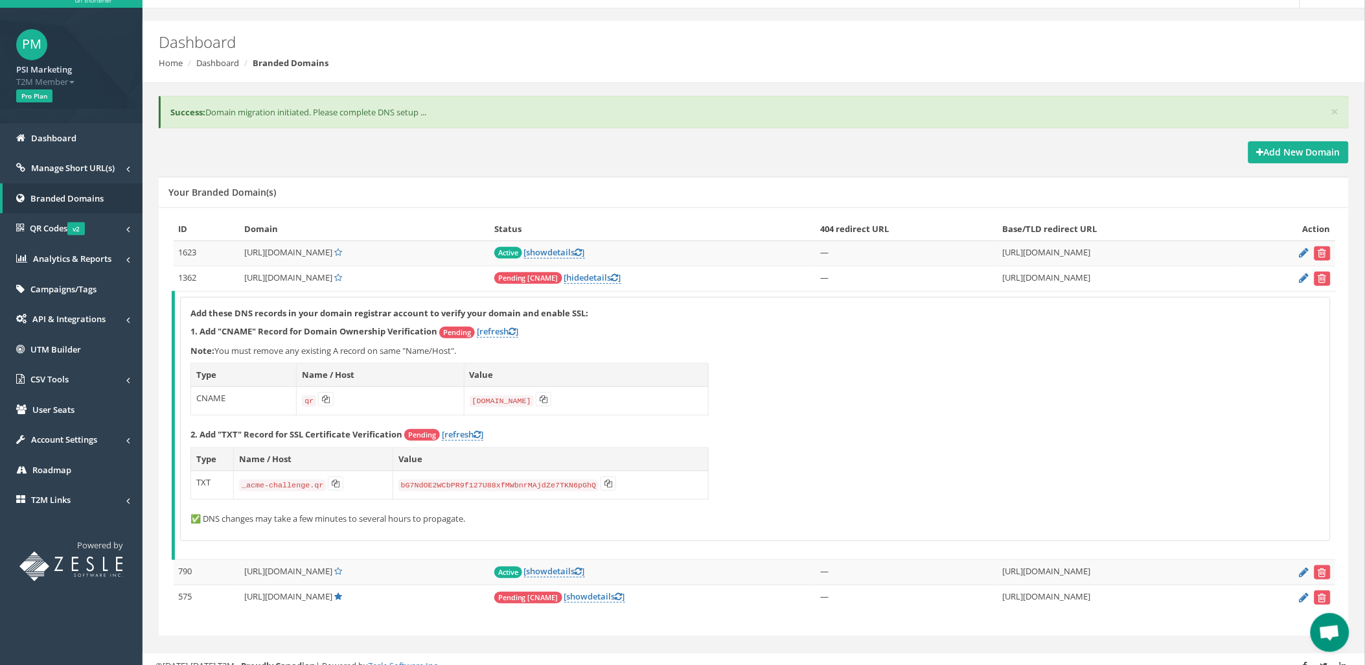
scroll to position [47, 0]
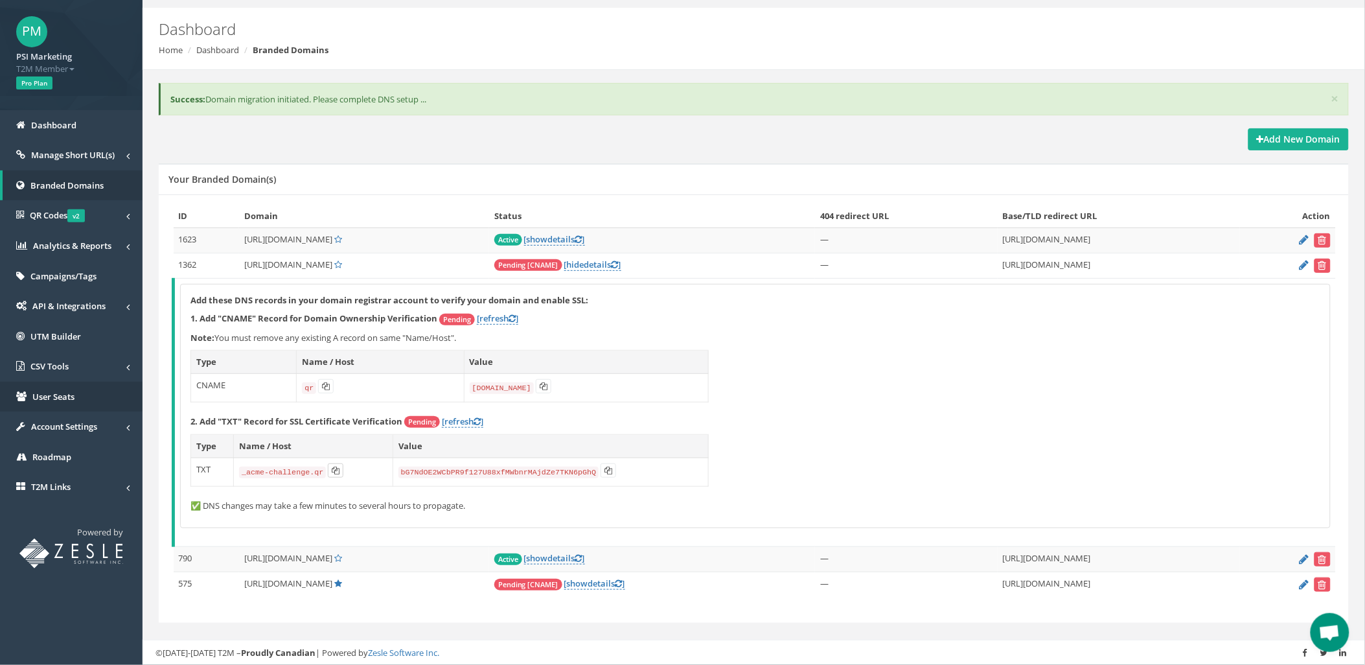
drag, startPoint x: 332, startPoint y: 473, endPoint x: 40, endPoint y: 380, distance: 307.4
click at [332, 473] on icon at bounding box center [336, 471] width 8 height 8
click at [605, 472] on icon at bounding box center [609, 471] width 8 height 8
click at [883, 424] on p "2. Add "TXT" Record for SSL Certificate Verification Pending [refresh ]" at bounding box center [756, 421] width 1130 height 13
click at [1346, 336] on div "ID Domain Status 404 redirect URL Base/TLD redirect URL Action 1623 https://qr.…" at bounding box center [754, 408] width 1190 height 428
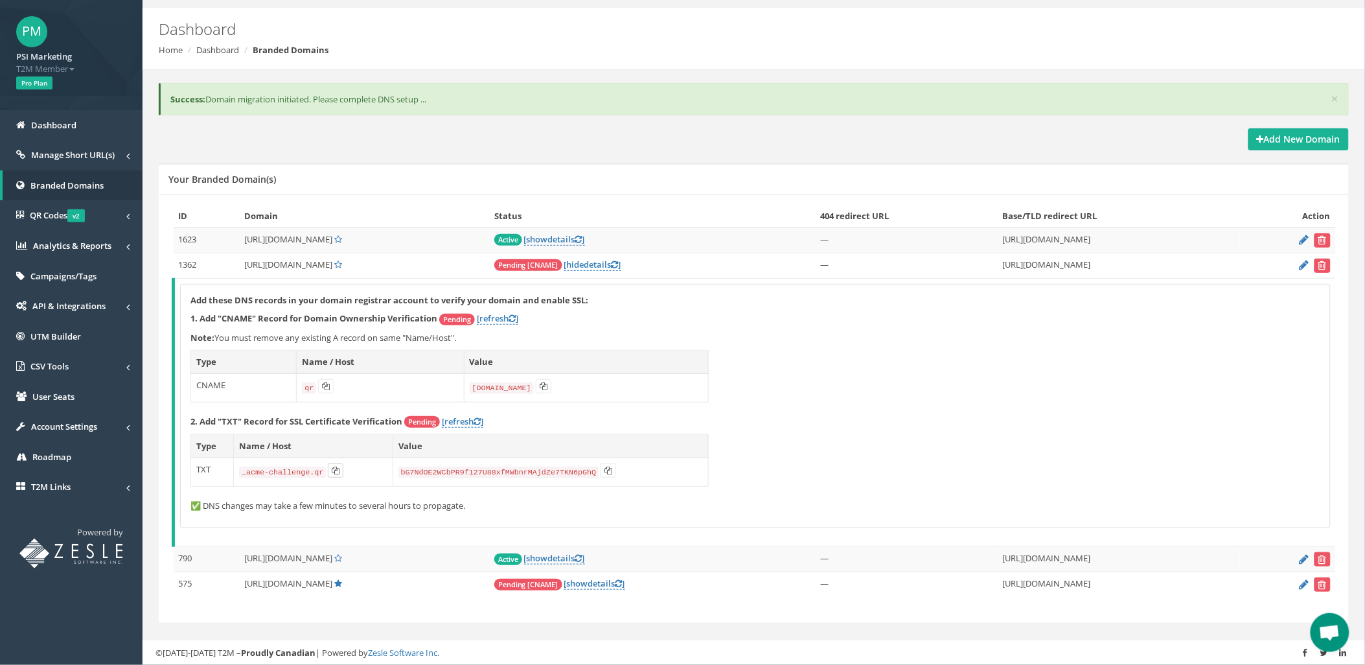
click at [332, 472] on icon at bounding box center [336, 471] width 8 height 8
click at [605, 469] on td "bG7NdOE2WCbPR9f127U88xfMWbnrMAjdZe7TKN6pGhQ" at bounding box center [551, 472] width 316 height 29
click at [605, 469] on icon at bounding box center [609, 471] width 8 height 8
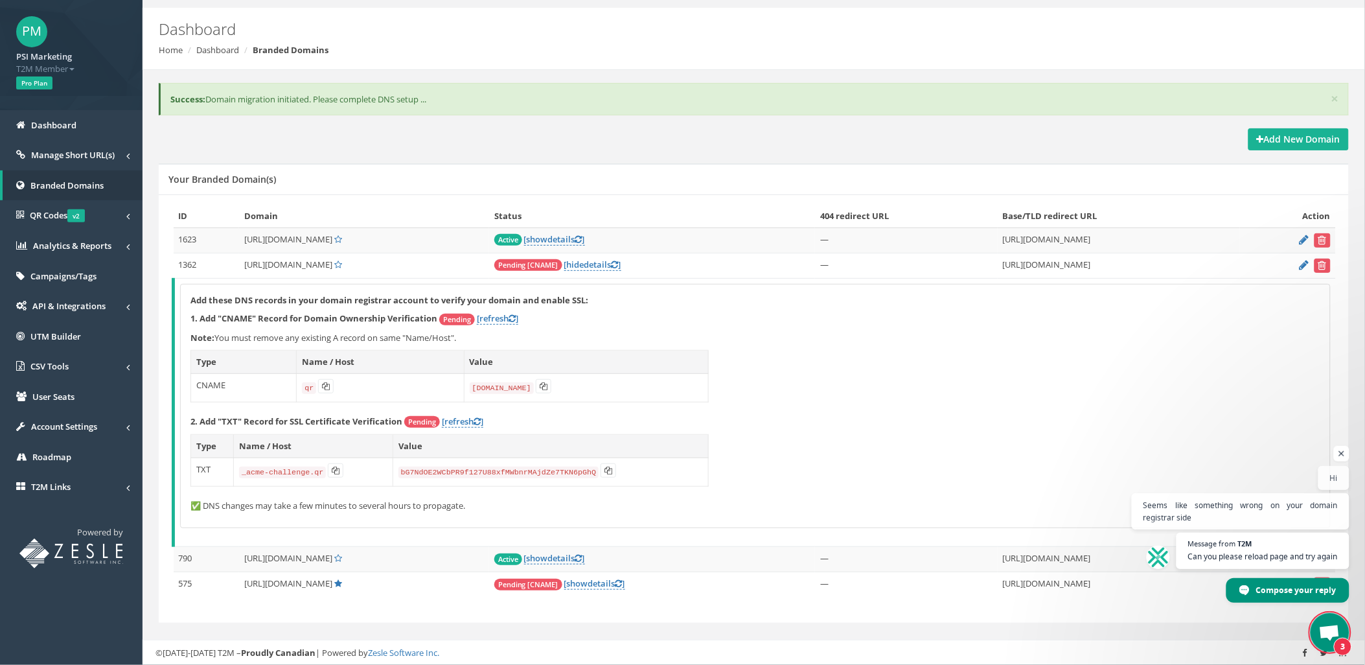
scroll to position [3271, 0]
drag, startPoint x: 335, startPoint y: 469, endPoint x: 327, endPoint y: 469, distance: 8.4
click at [335, 469] on icon at bounding box center [336, 471] width 8 height 8
drag, startPoint x: 595, startPoint y: 470, endPoint x: 53, endPoint y: 393, distance: 547.2
click at [605, 470] on icon at bounding box center [609, 471] width 8 height 8
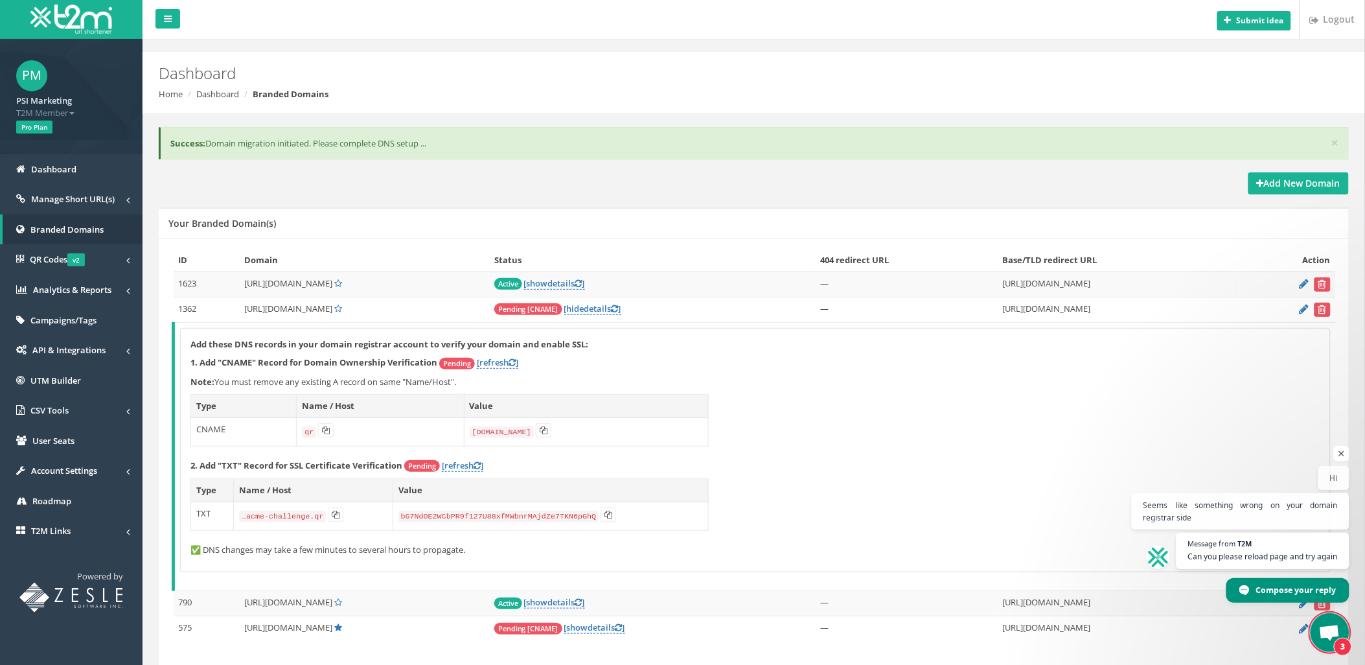
scroll to position [47, 0]
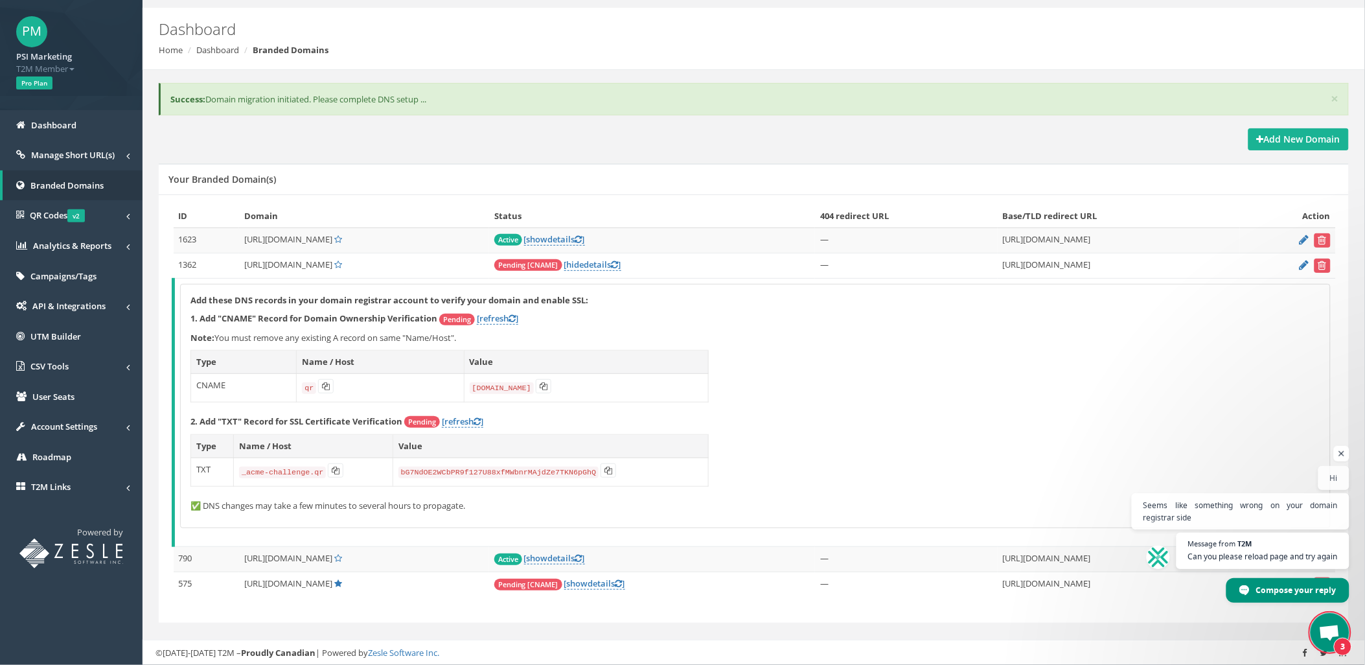
click at [1330, 626] on span "Open chat" at bounding box center [1329, 634] width 21 height 18
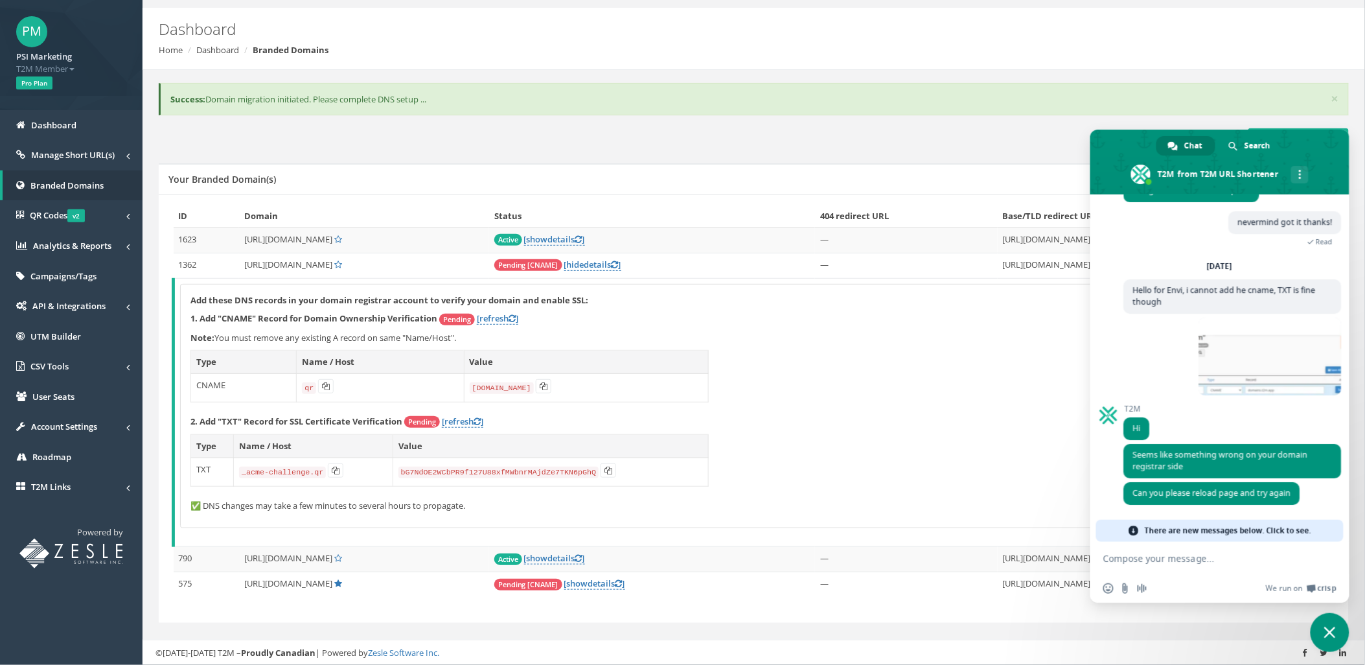
scroll to position [3361, 0]
click at [1191, 561] on textarea "Compose your message..." at bounding box center [1206, 559] width 205 height 12
click at [1196, 555] on textarea "Compose your message..." at bounding box center [1206, 559] width 205 height 12
type textarea "they say it's your side"
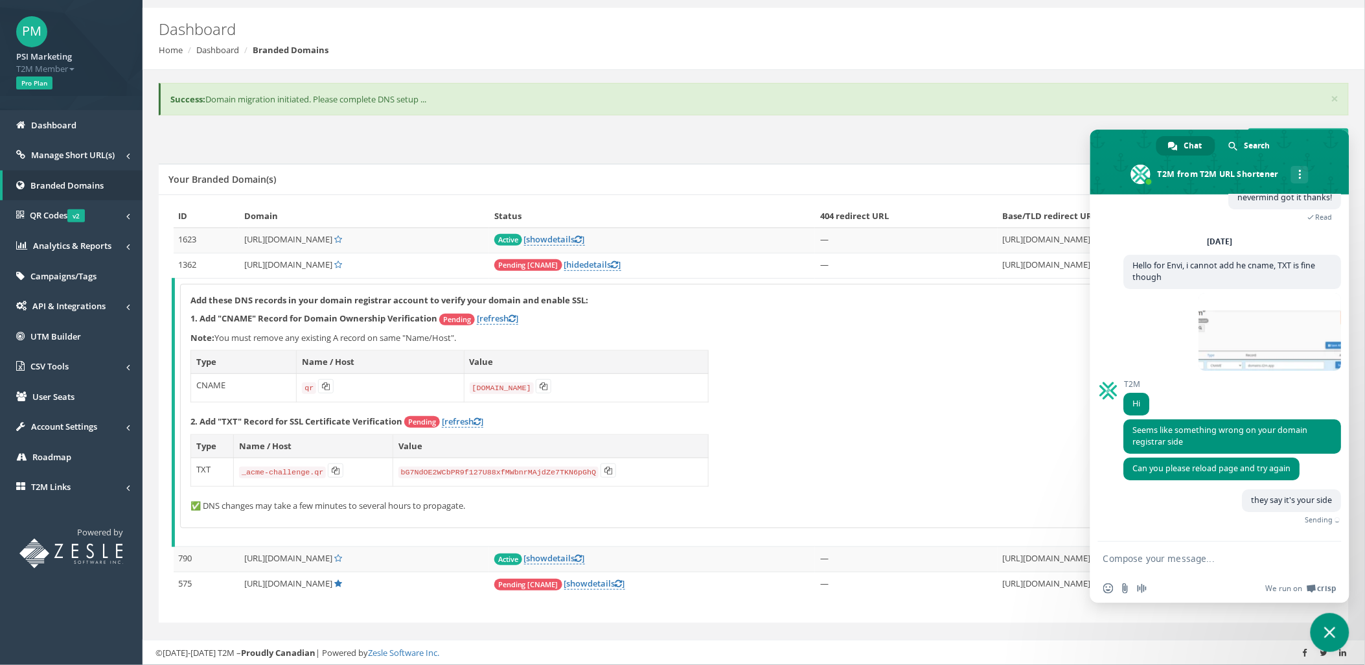
scroll to position [3372, 0]
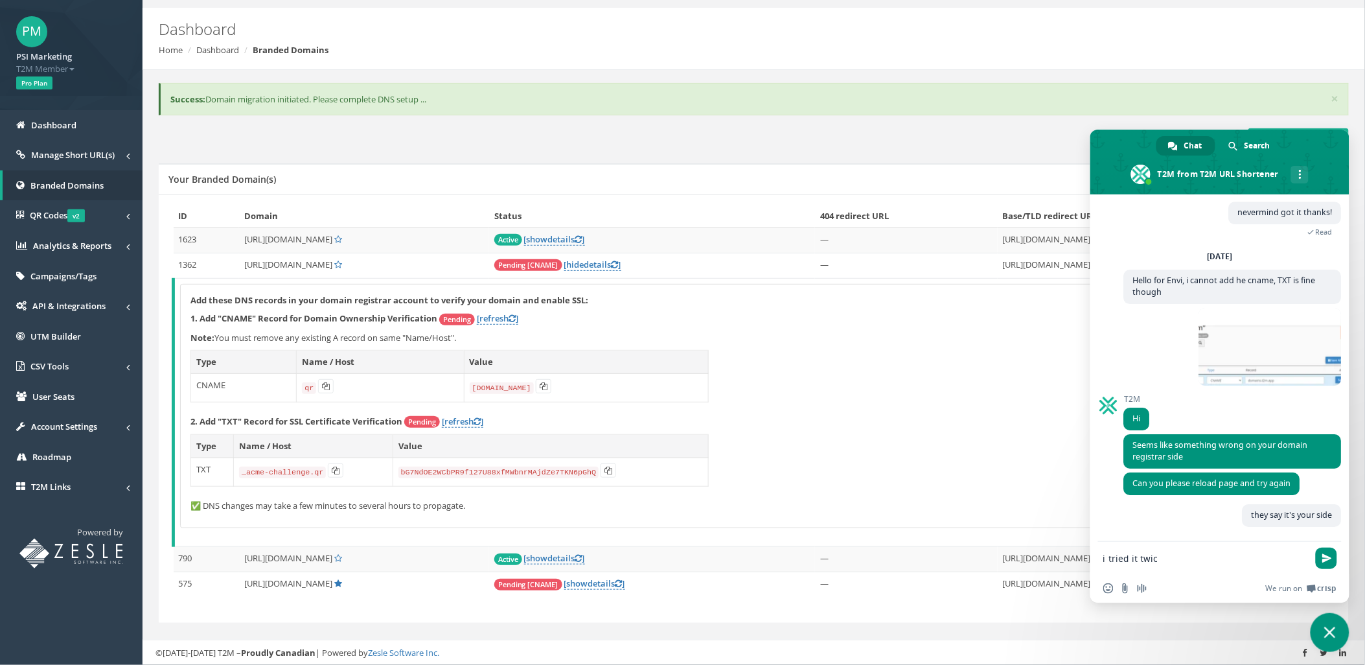
type textarea "i tried it twice"
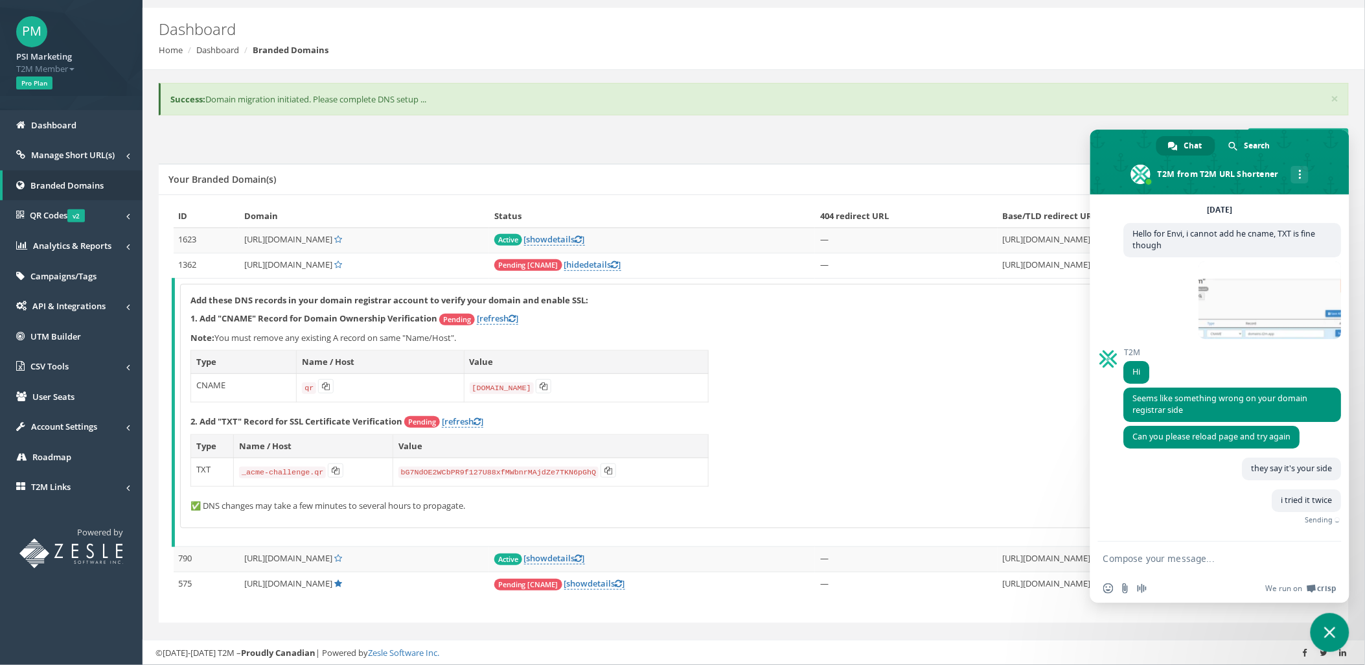
scroll to position [3399, 0]
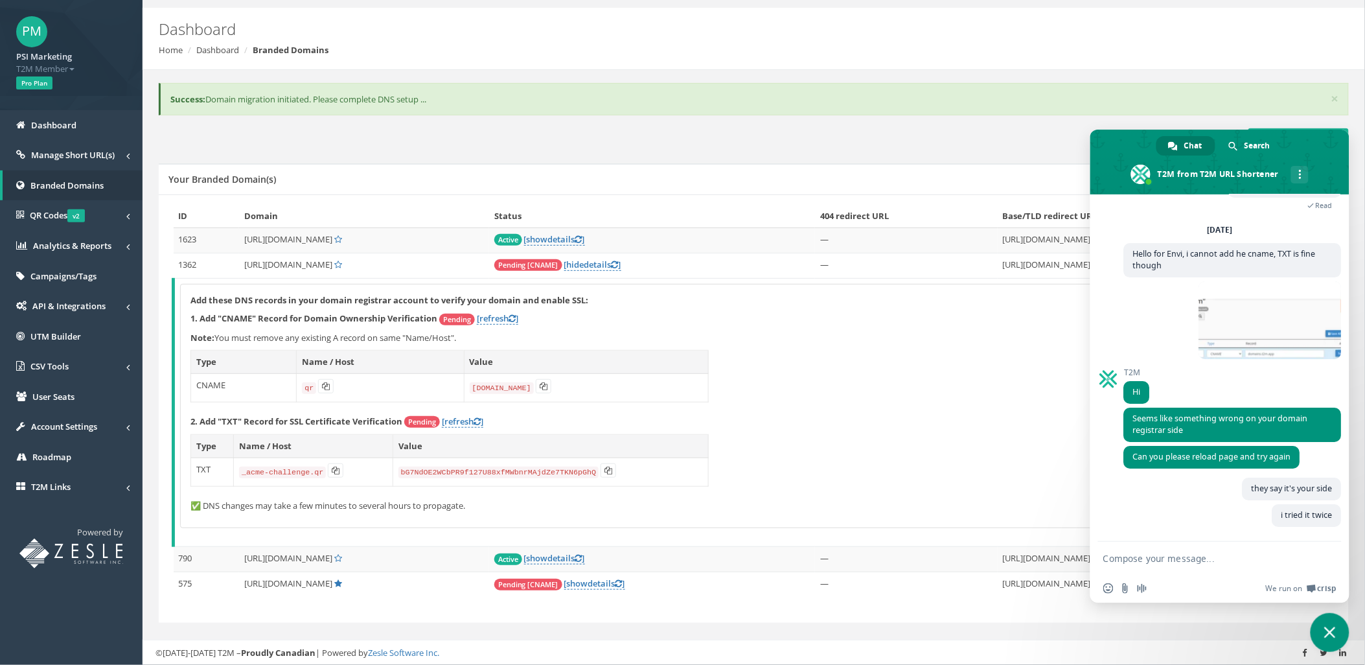
type textarea "o"
type textarea "hostpapa says it's on you"
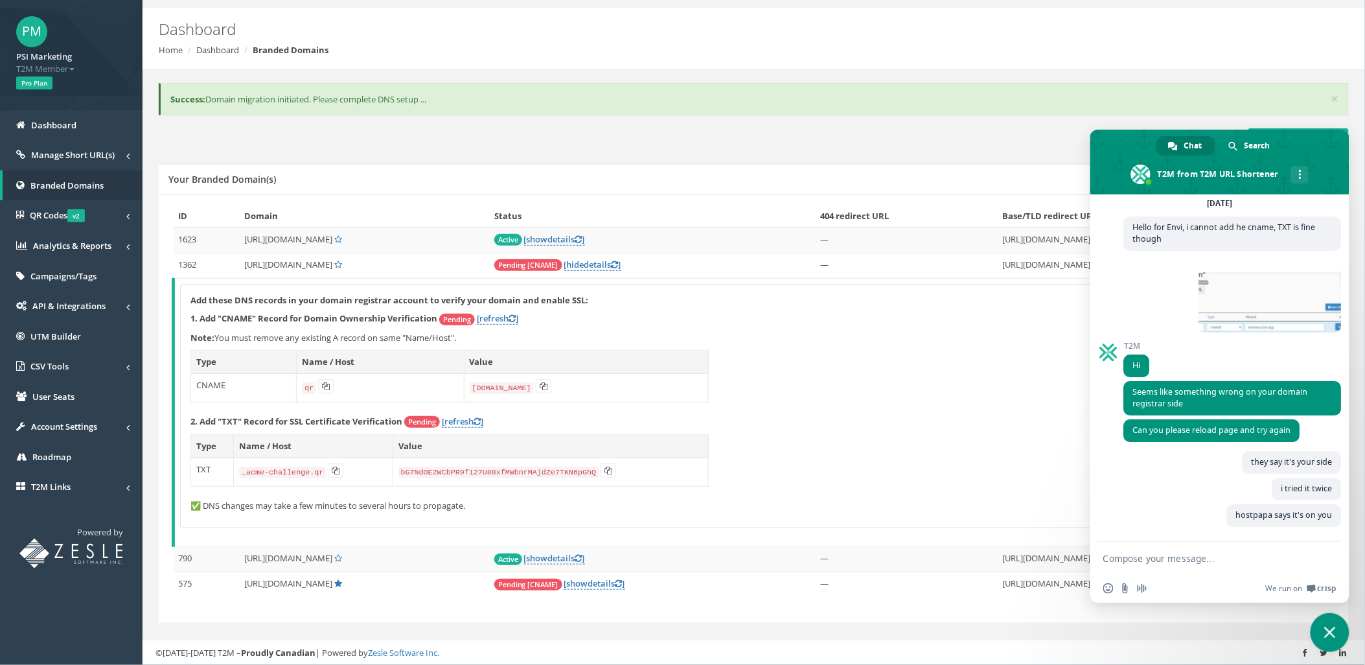
scroll to position [3426, 0]
click at [1234, 562] on textarea "Compose your message..." at bounding box center [1206, 559] width 205 height 12
click at [899, 360] on div "Add these DNS records in your domain registrar account to verify your domain an…" at bounding box center [756, 406] width 1150 height 244
click at [995, 135] on div "Add New Domain" at bounding box center [754, 139] width 1190 height 22
drag, startPoint x: 1157, startPoint y: 558, endPoint x: 1031, endPoint y: 561, distance: 126.4
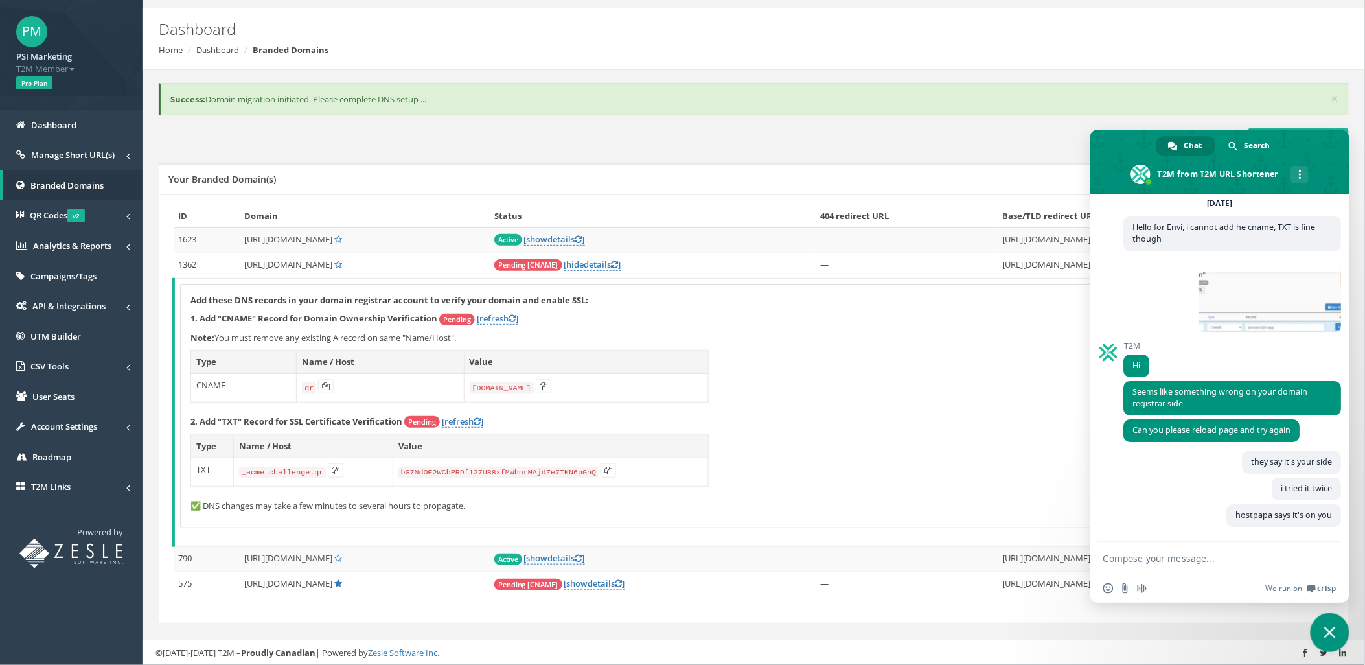
click at [1157, 558] on textarea "Compose your message..." at bounding box center [1206, 559] width 205 height 12
click at [1135, 553] on textarea "Compose your message..." at bounding box center [1206, 559] width 205 height 12
click at [1160, 564] on textarea "Compose your message..." at bounding box center [1206, 559] width 205 height 12
click at [1218, 562] on textarea "Compose your message..." at bounding box center [1206, 559] width 205 height 12
click at [1170, 555] on textarea "Compose your message..." at bounding box center [1206, 559] width 205 height 12
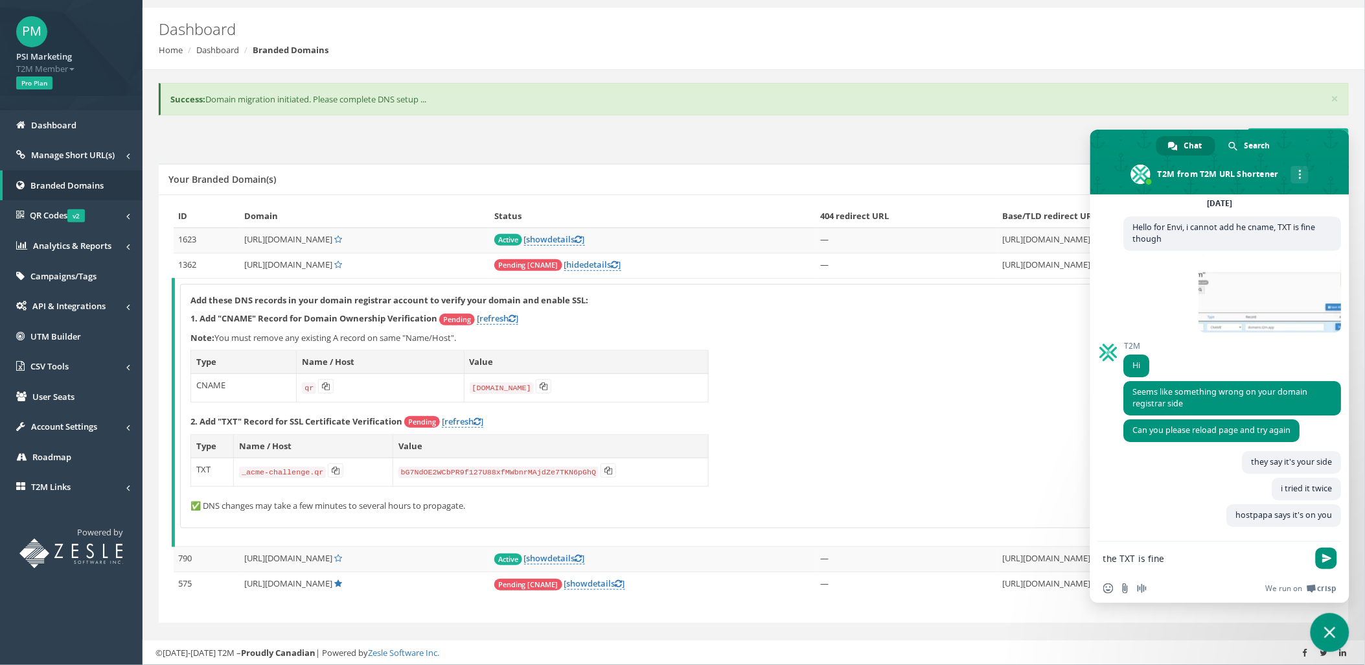
type textarea "the TXT is fine"
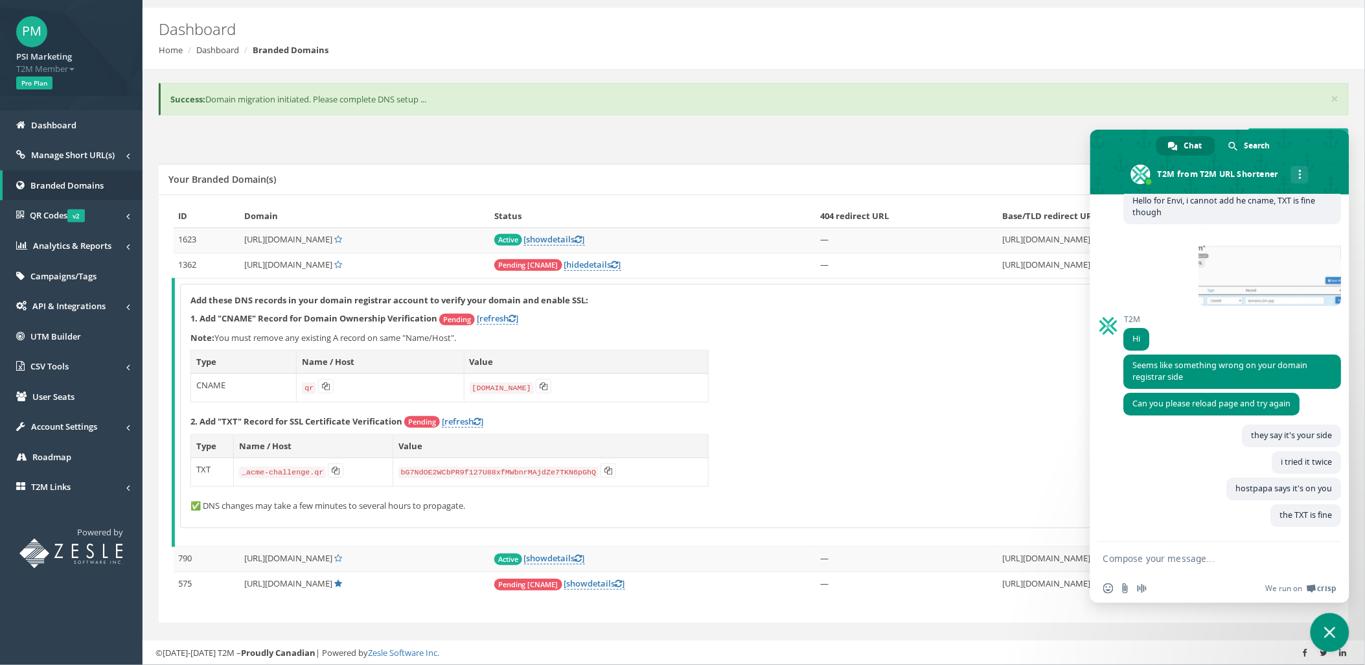
scroll to position [3453, 0]
click at [943, 483] on div "Add these DNS records in your domain registrar account to verify your domain an…" at bounding box center [756, 406] width 1150 height 244
click at [931, 408] on div "Add these DNS records in your domain registrar account to verify your domain an…" at bounding box center [756, 406] width 1150 height 244
click at [1339, 627] on span "Close chat" at bounding box center [1330, 632] width 39 height 39
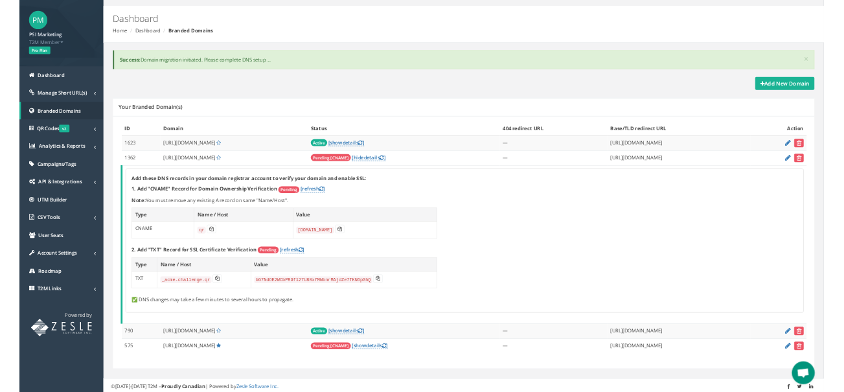
scroll to position [3427, 0]
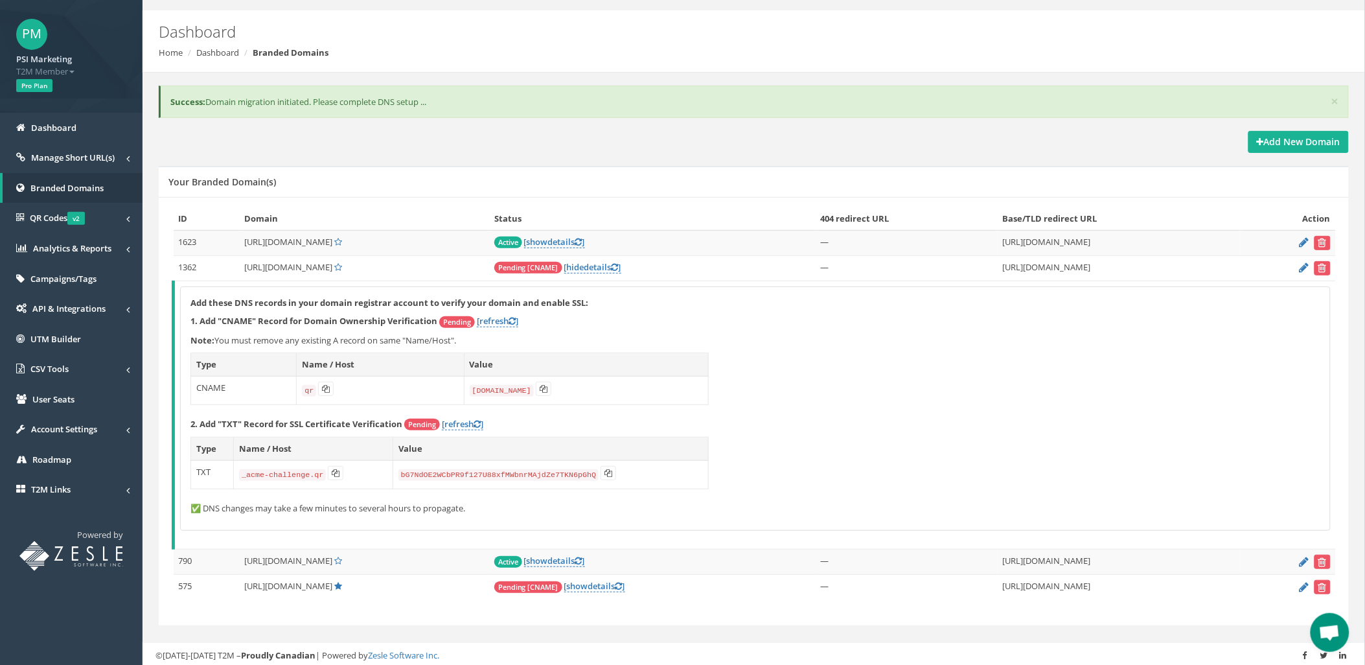
drag, startPoint x: 550, startPoint y: 391, endPoint x: 503, endPoint y: 387, distance: 46.8
click at [550, 391] on td "[DOMAIN_NAME]" at bounding box center [586, 390] width 244 height 29
click at [538, 387] on button at bounding box center [544, 389] width 16 height 14
drag, startPoint x: 209, startPoint y: 469, endPoint x: 192, endPoint y: 471, distance: 16.3
click at [192, 471] on td "TXT" at bounding box center [212, 474] width 43 height 29
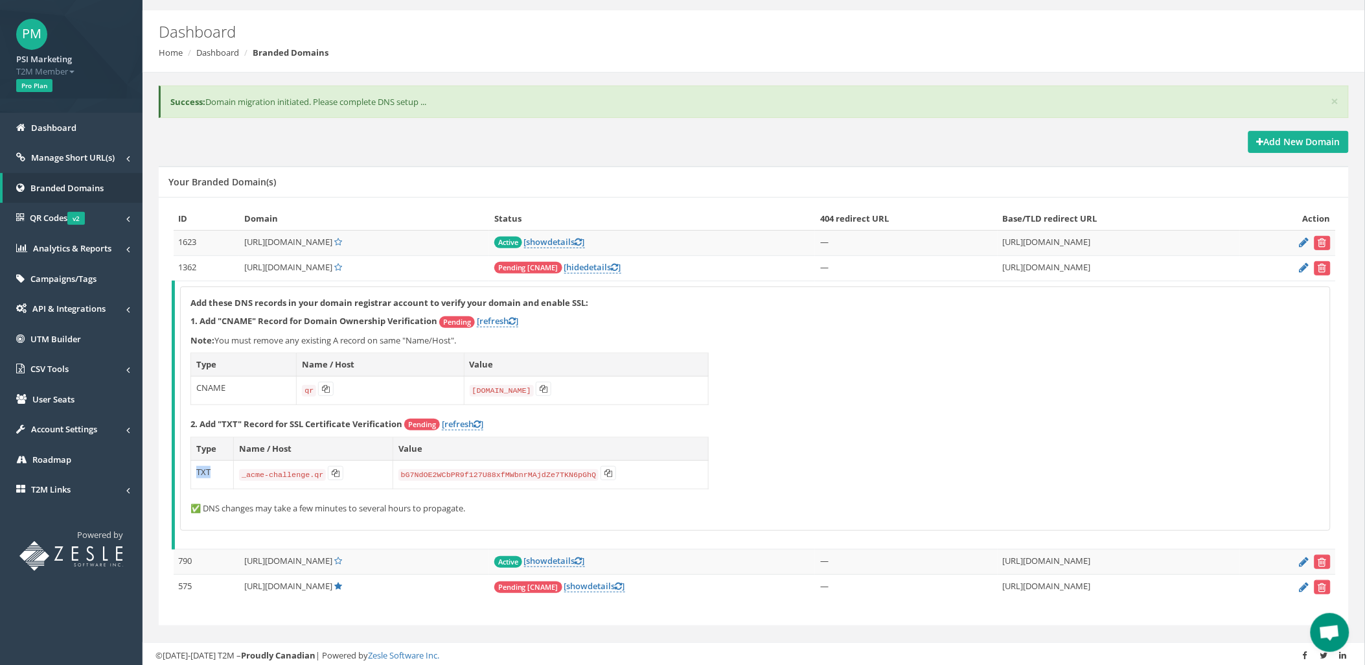
copy td "TXT"
click at [336, 476] on button at bounding box center [336, 473] width 16 height 14
drag, startPoint x: 594, startPoint y: 476, endPoint x: 533, endPoint y: 472, distance: 61.0
click at [605, 476] on icon at bounding box center [609, 473] width 8 height 8
copy td "TXT"
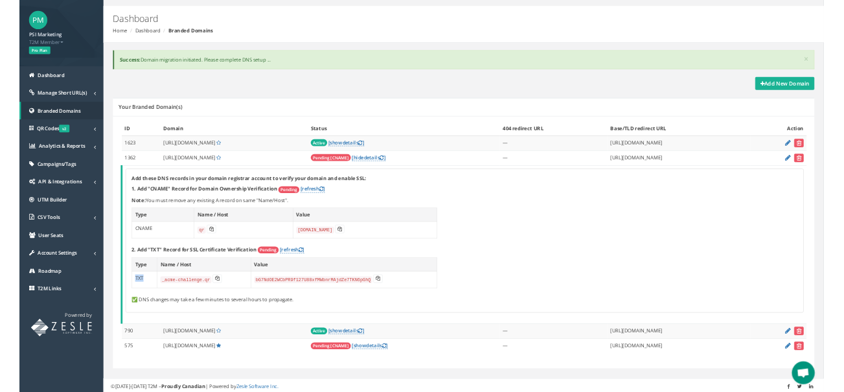
scroll to position [3760, 0]
